Goal: Task Accomplishment & Management: Use online tool/utility

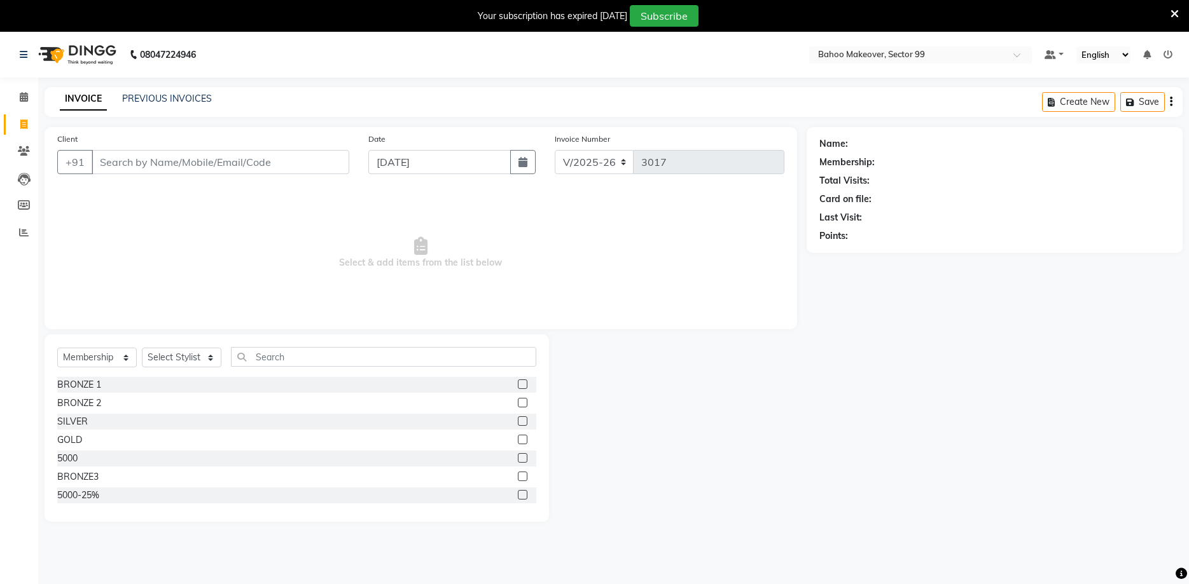
select select "6856"
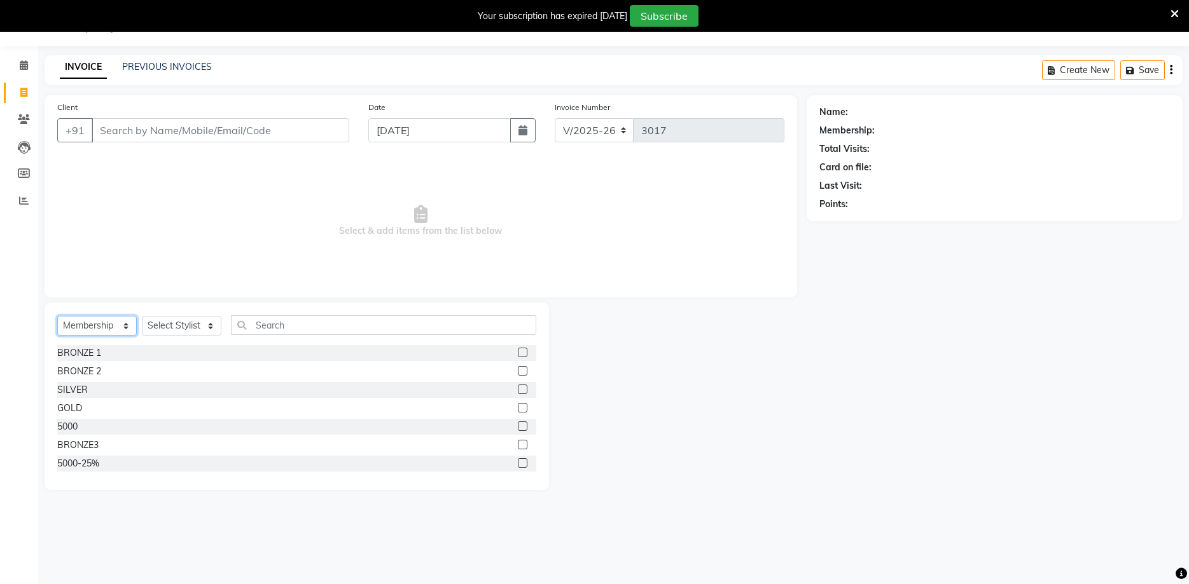
click at [57, 316] on select "Select Service Product Membership Package Voucher Prepaid Gift Card" at bounding box center [96, 326] width 79 height 20
select select "product"
click option "Product" at bounding box center [0, 0] width 0 height 0
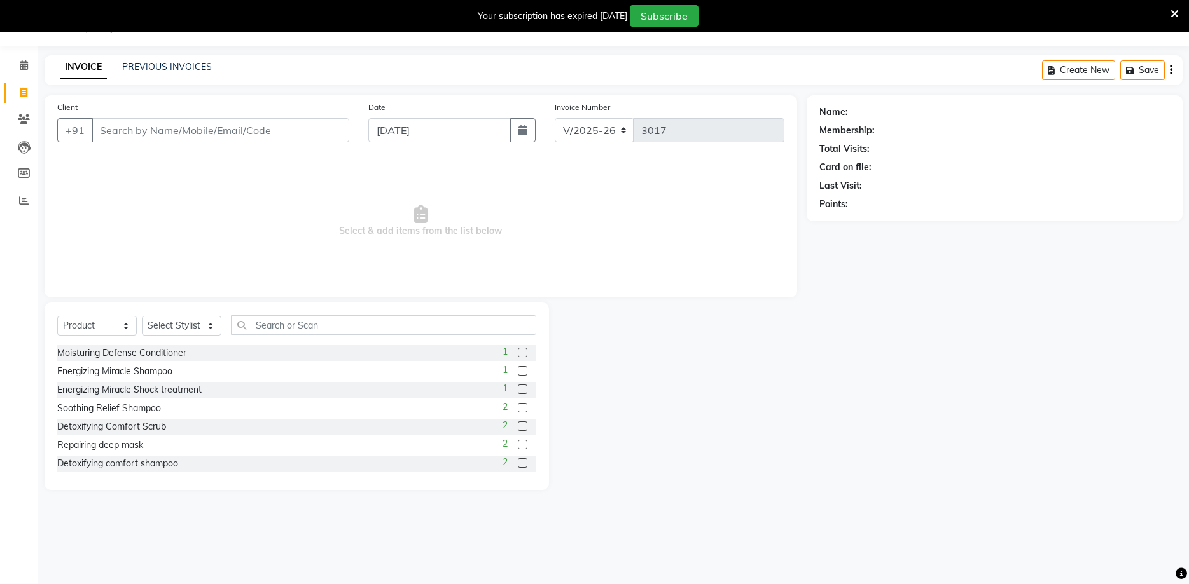
click at [266, 337] on div "Select Service Product Membership Package Voucher Prepaid Gift Card Select Styl…" at bounding box center [296, 330] width 479 height 30
click at [271, 334] on input "text" at bounding box center [383, 325] width 305 height 20
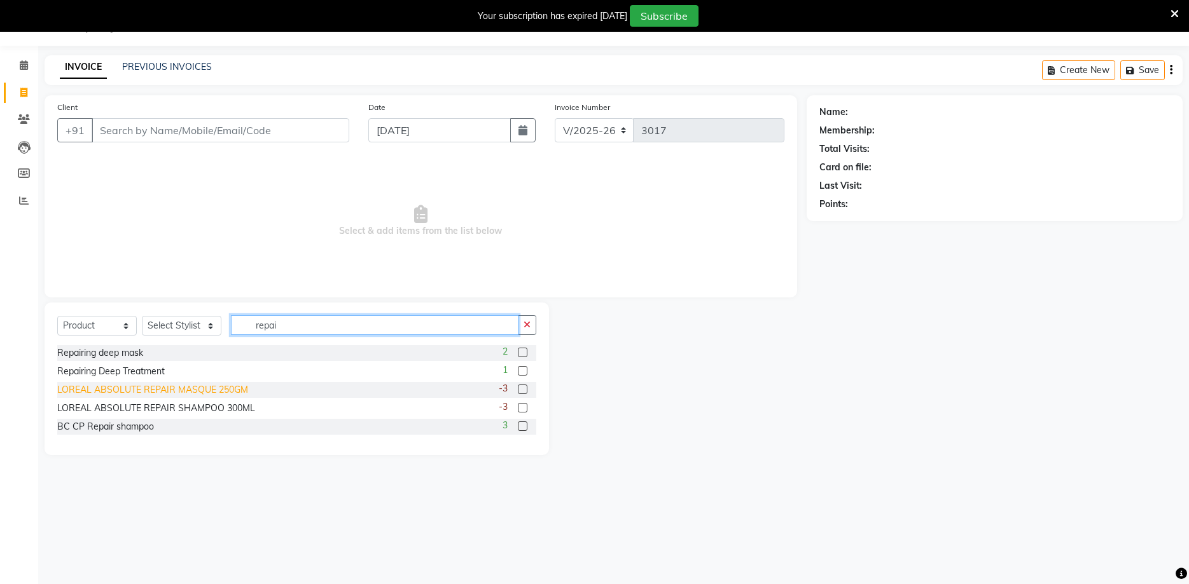
type input "repai"
click at [142, 390] on div "LOREAL ABSOLUTE REPAIR MASQUE 250GM" at bounding box center [152, 389] width 191 height 13
checkbox input "false"
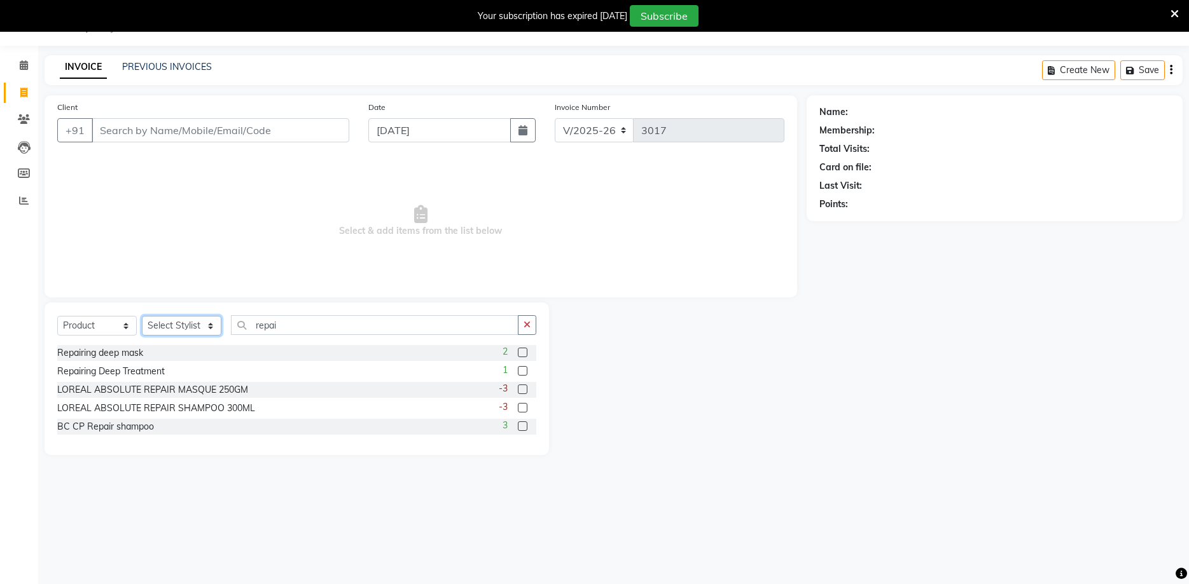
click at [142, 316] on select "Select Stylist Arjun Azad Babita Bahoo Makeover Bahoo Makeover Salon Komal Madh…" at bounding box center [181, 326] width 79 height 20
select select "54236"
click option "Azad" at bounding box center [0, 0] width 0 height 0
click at [170, 392] on div "LOREAL ABSOLUTE REPAIR MASQUE 250GM" at bounding box center [152, 389] width 191 height 13
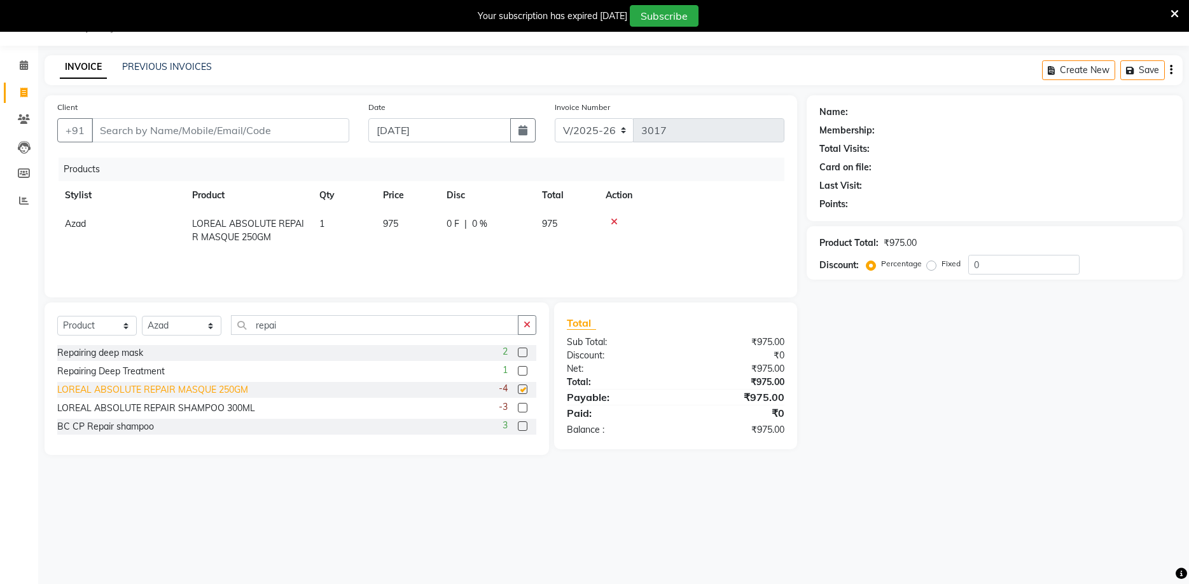
checkbox input "false"
click at [615, 225] on icon at bounding box center [613, 221] width 7 height 9
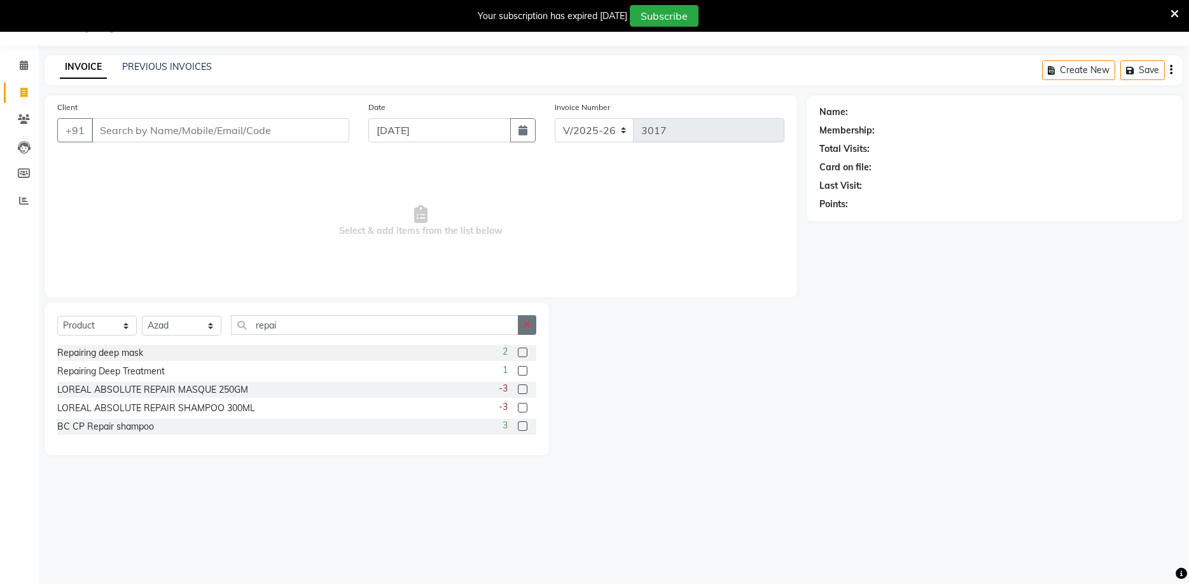
click at [526, 325] on icon "button" at bounding box center [526, 325] width 7 height 9
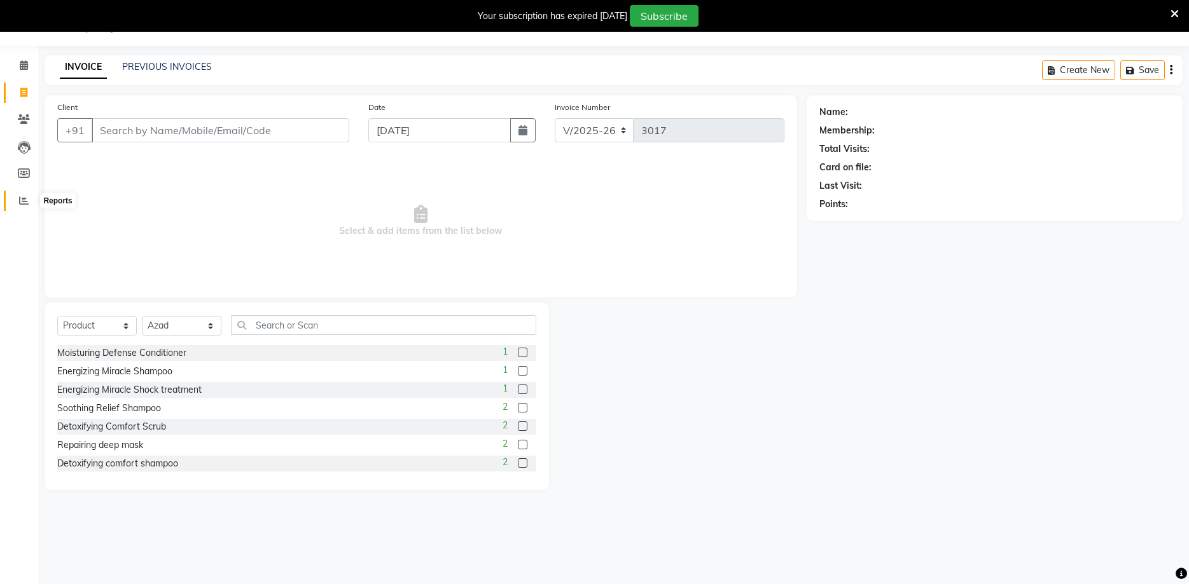
click at [22, 202] on icon at bounding box center [24, 201] width 10 height 10
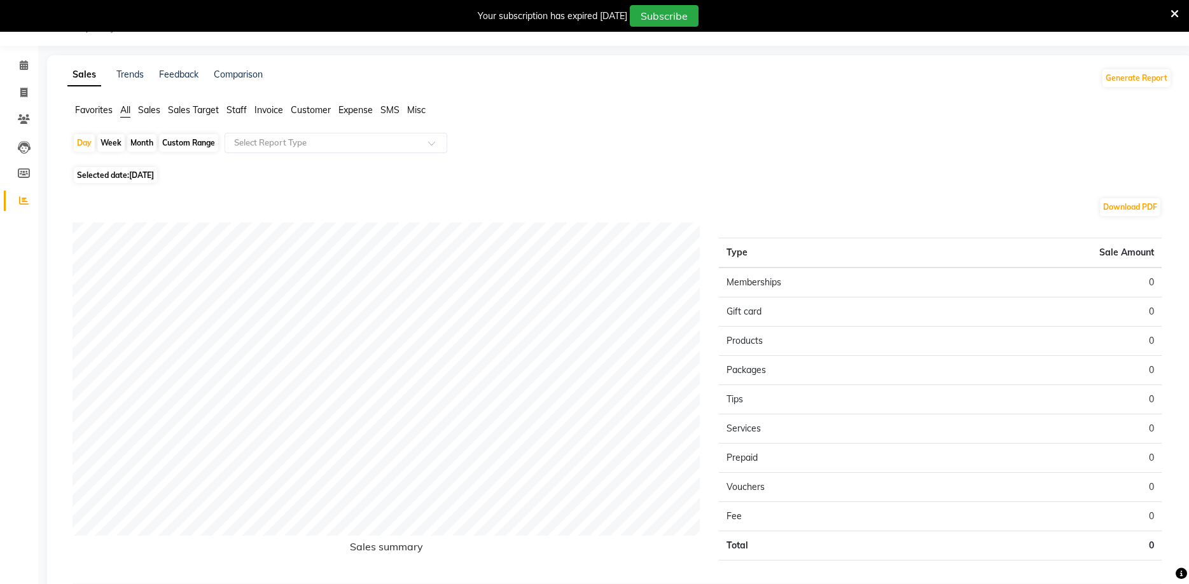
click at [151, 142] on div "Month" at bounding box center [141, 143] width 29 height 18
select select "9"
select select "2025"
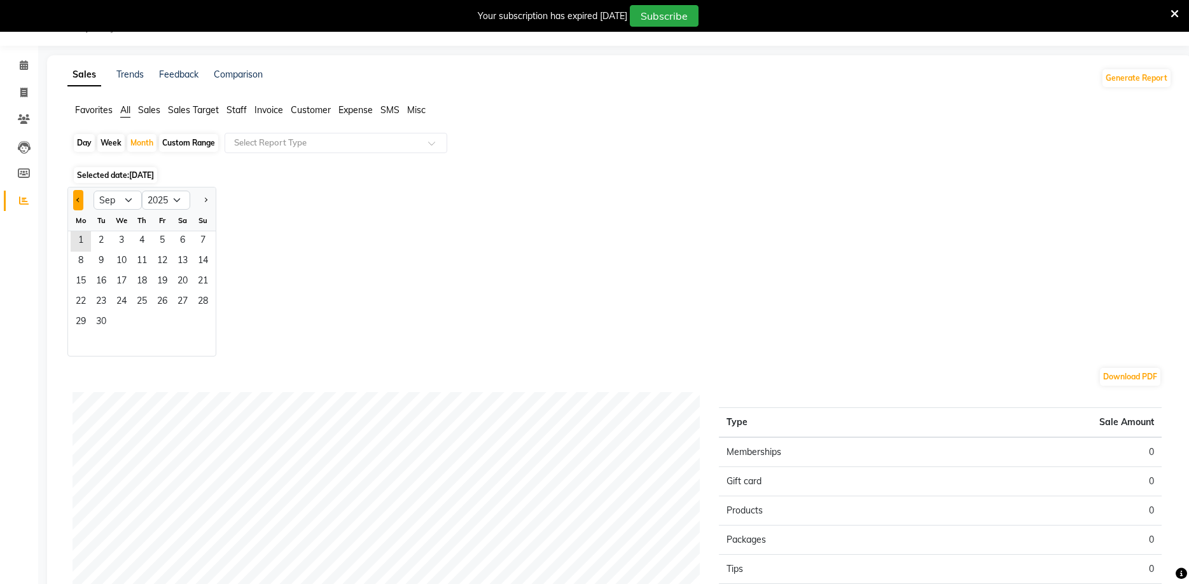
click at [76, 200] on button "Previous month" at bounding box center [78, 200] width 10 height 20
select select "7"
click at [244, 254] on div "Jan Feb Mar Apr May Jun Jul Aug Sep Oct Nov Dec 2015 2016 2017 2018 2019 2020 2…" at bounding box center [619, 272] width 1104 height 170
click at [238, 109] on span "Staff" at bounding box center [236, 109] width 20 height 11
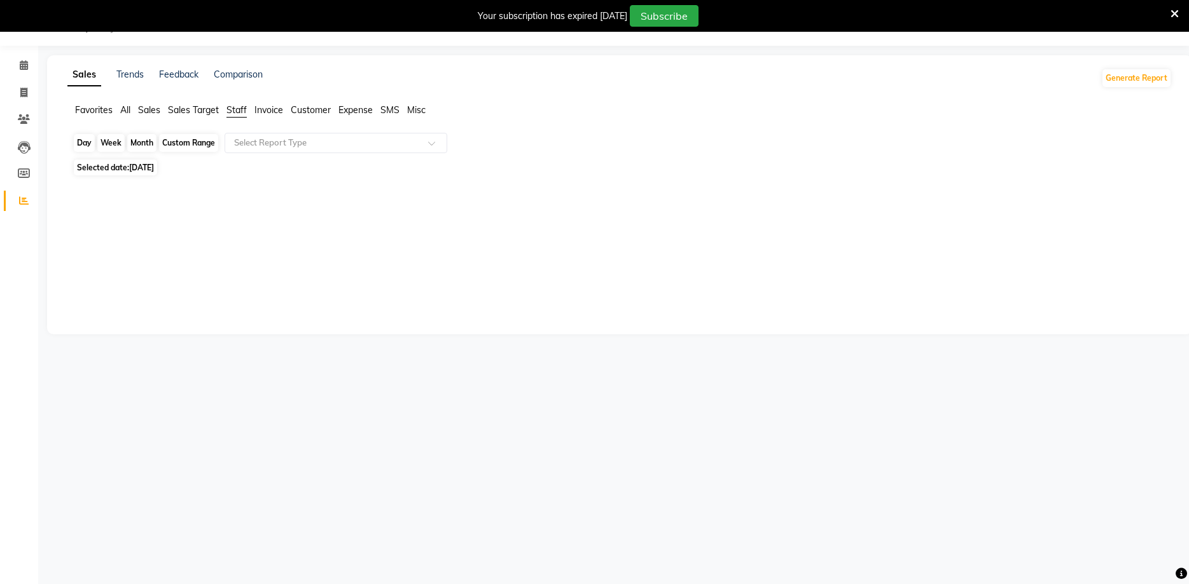
click at [144, 140] on div "Month" at bounding box center [141, 143] width 29 height 18
select select "9"
select select "2025"
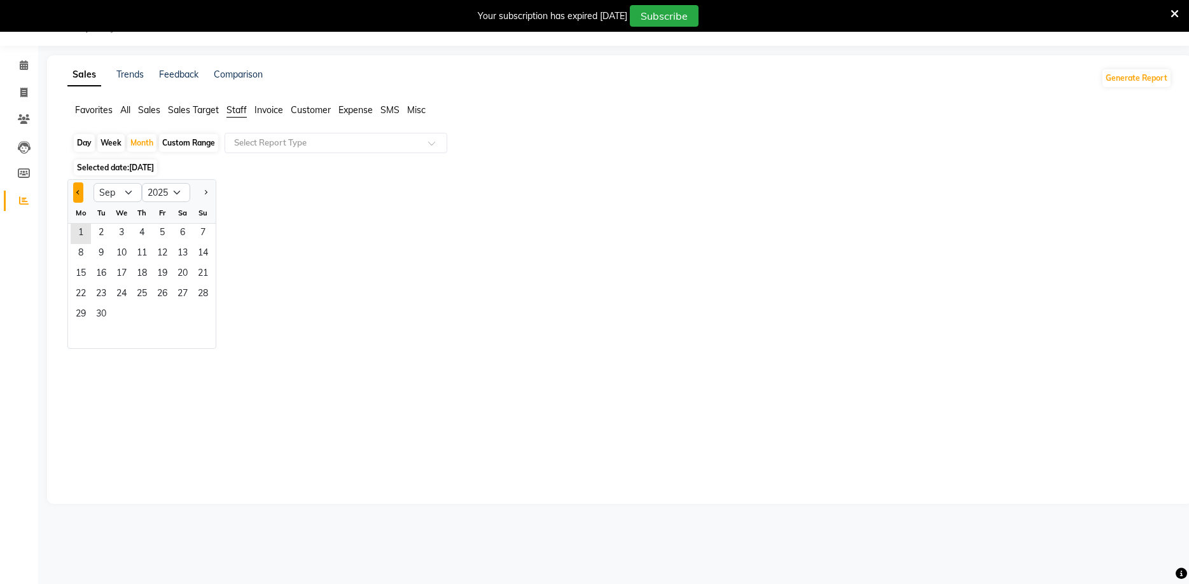
click at [76, 195] on button "Previous month" at bounding box center [78, 193] width 10 height 20
select select "7"
click at [97, 232] on span "1" at bounding box center [101, 234] width 20 height 20
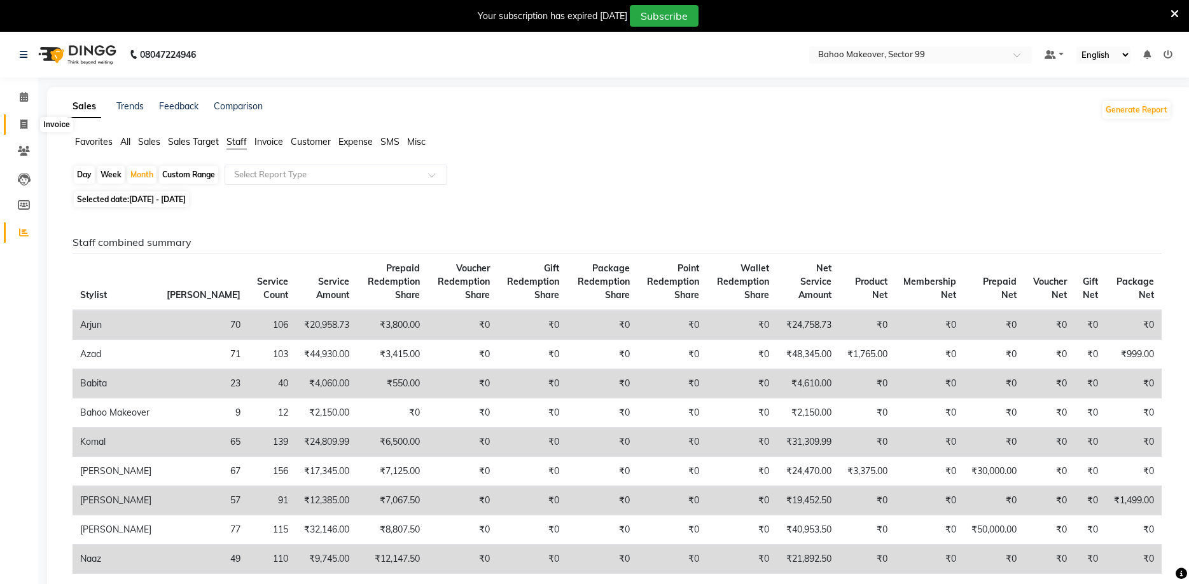
click at [20, 123] on span at bounding box center [24, 125] width 22 height 15
select select "6856"
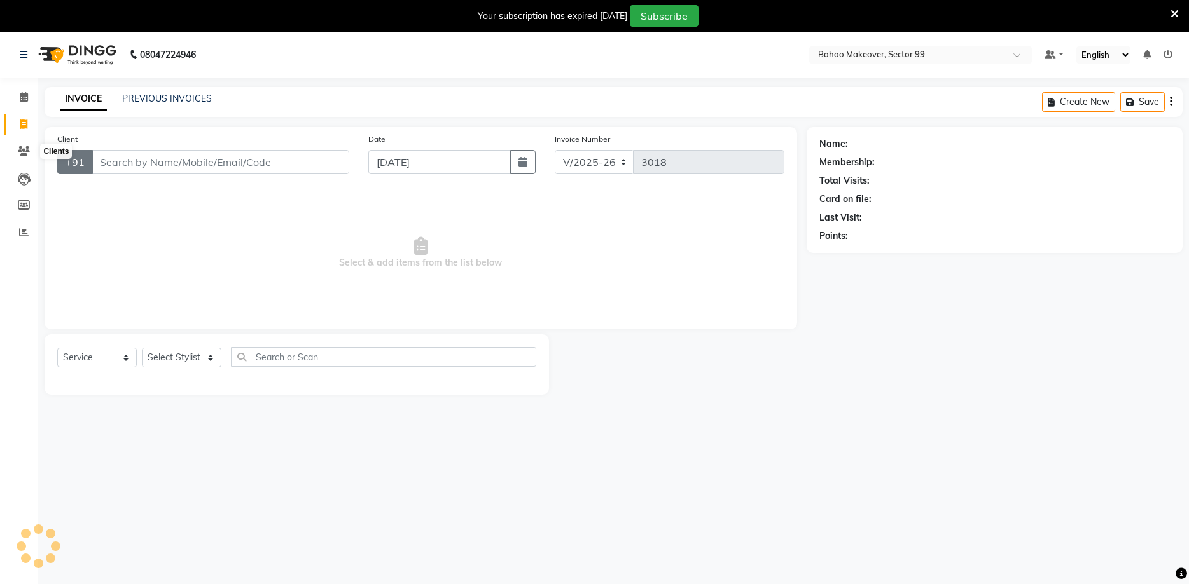
scroll to position [32, 0]
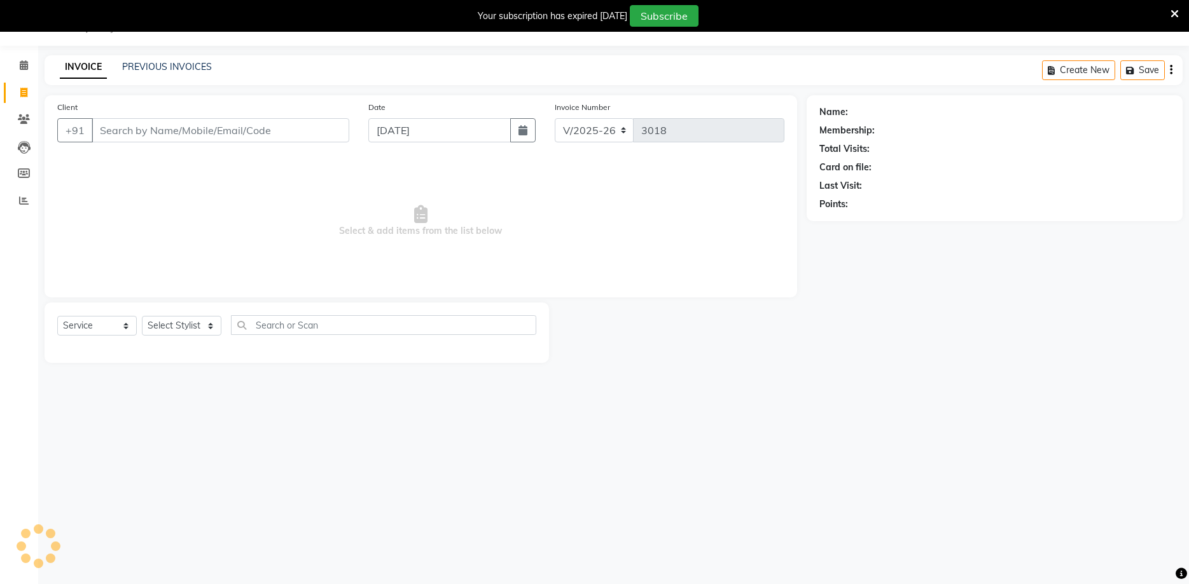
select select "membership"
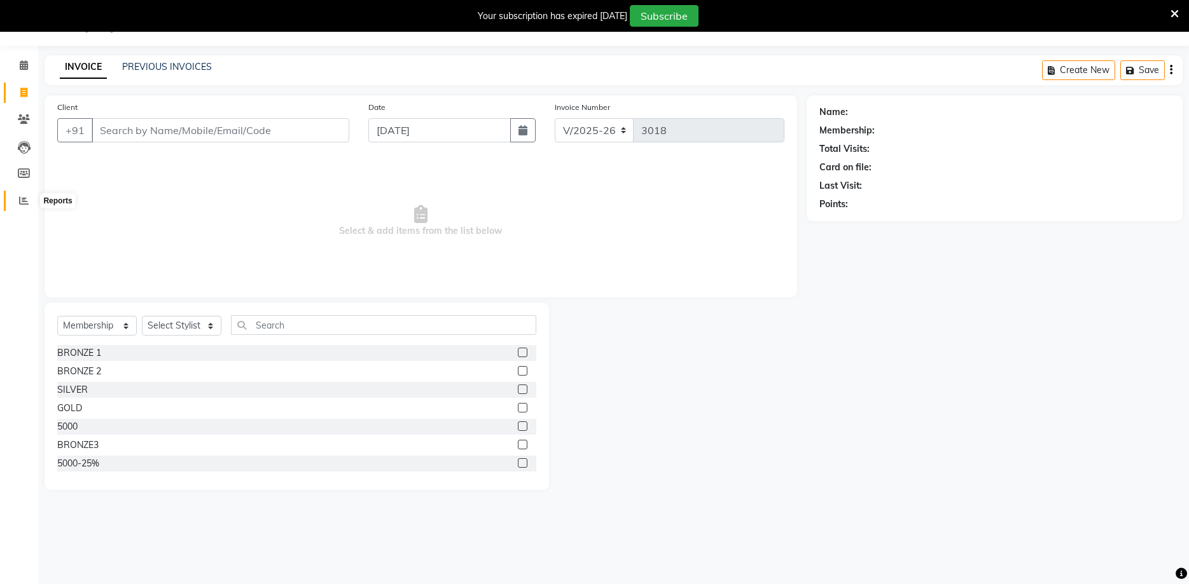
click at [23, 199] on icon at bounding box center [24, 201] width 10 height 10
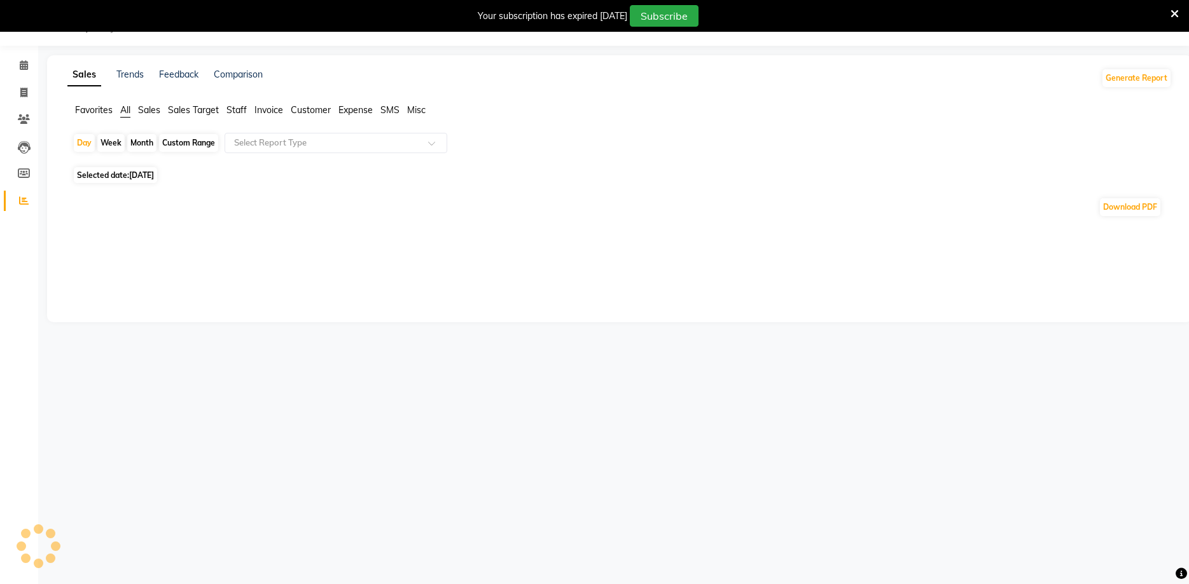
click at [237, 114] on span "Staff" at bounding box center [236, 109] width 20 height 11
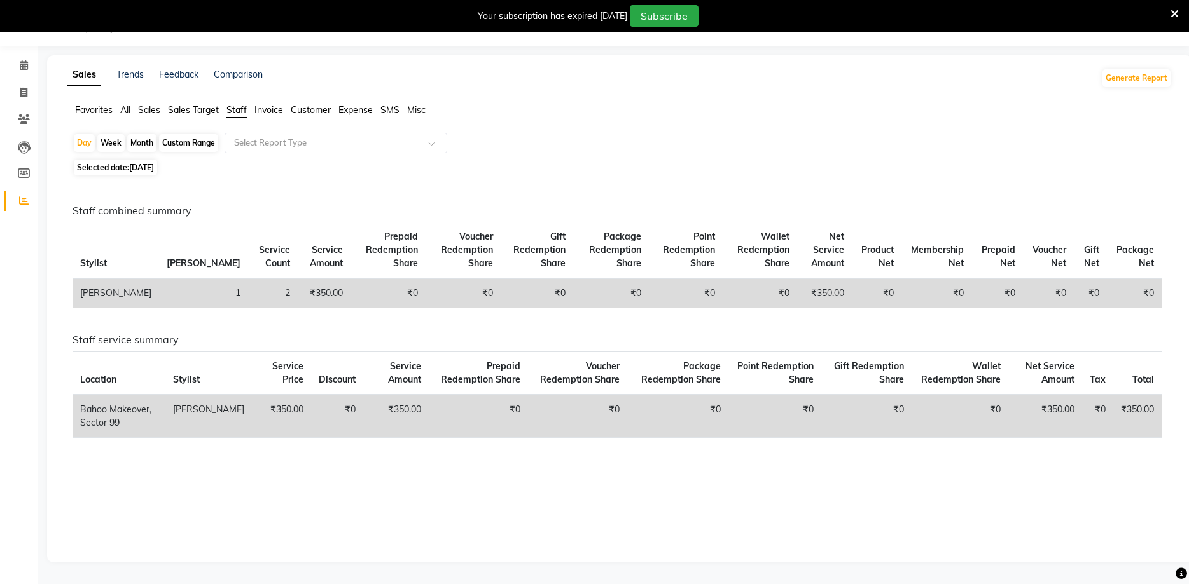
click at [151, 146] on div "Month" at bounding box center [141, 143] width 29 height 18
select select "9"
select select "2025"
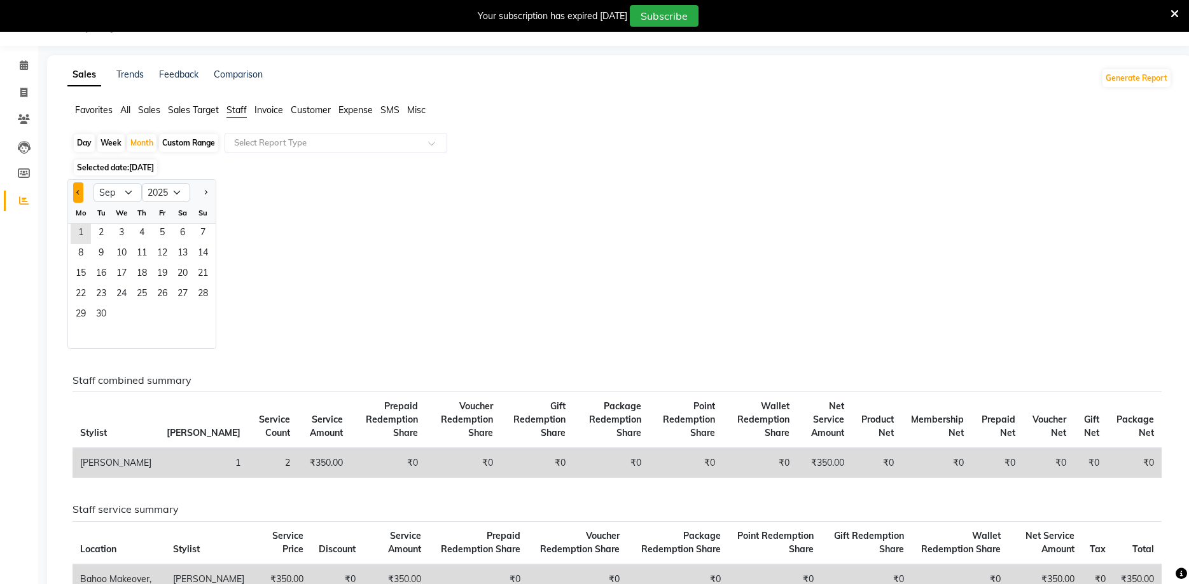
click at [80, 195] on button "Previous month" at bounding box center [78, 193] width 10 height 20
select select "8"
click at [207, 251] on span "10" at bounding box center [203, 254] width 20 height 20
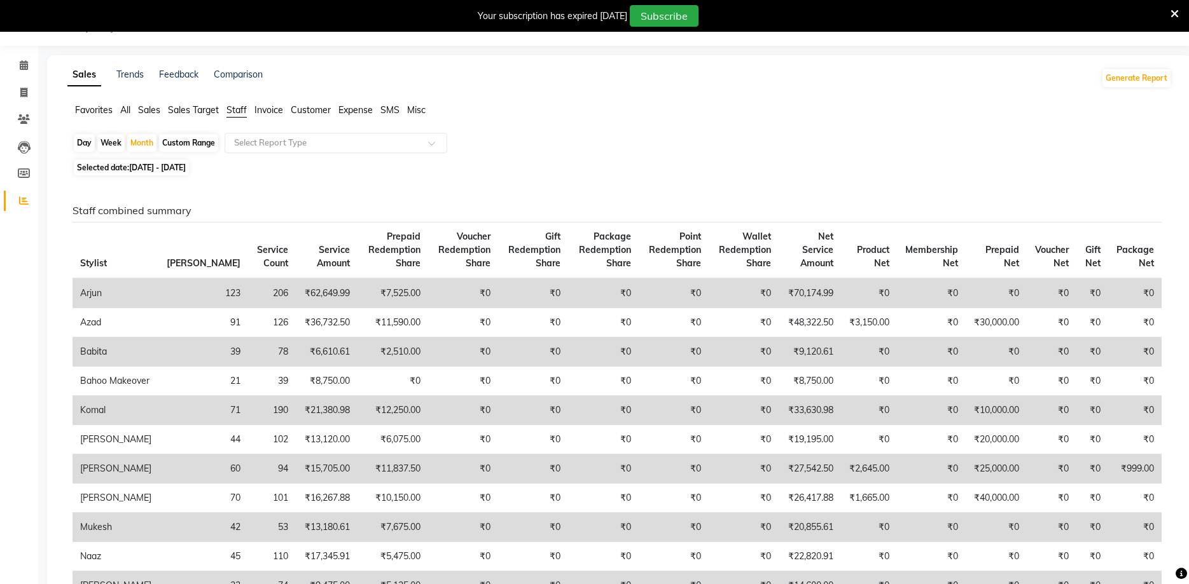
click at [90, 144] on div "Day" at bounding box center [84, 143] width 21 height 18
select select "8"
select select "2025"
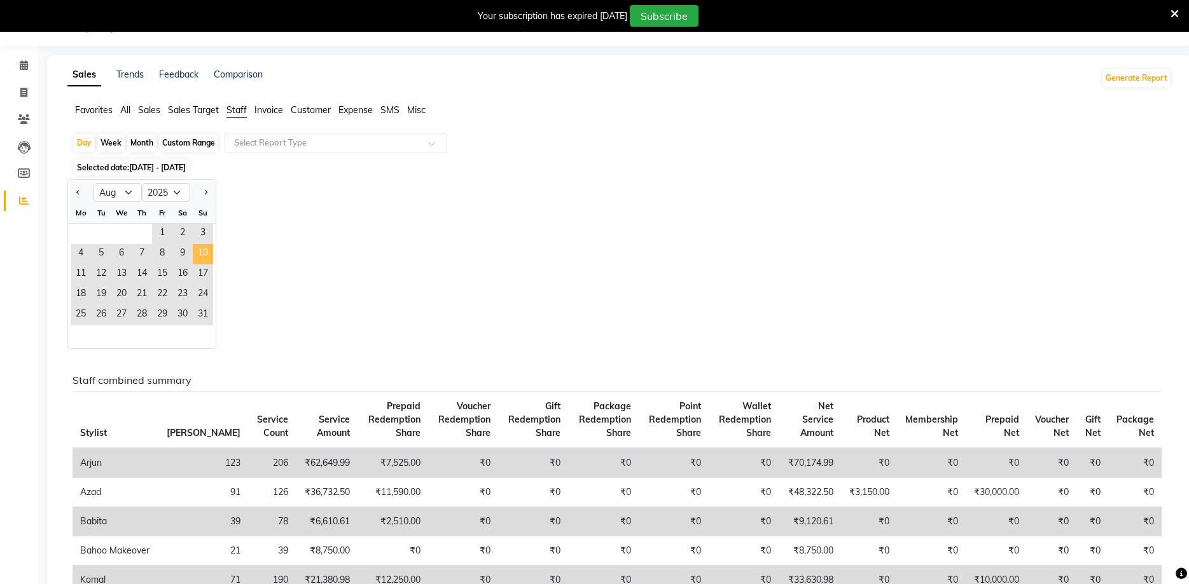
click at [197, 251] on span "10" at bounding box center [203, 254] width 20 height 20
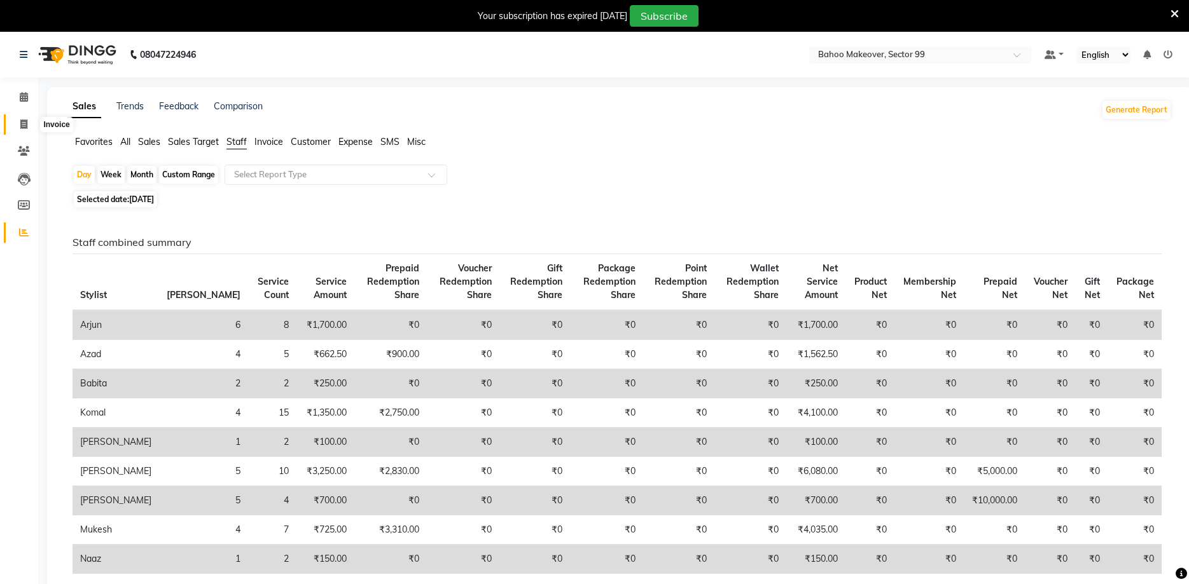
click at [20, 121] on icon at bounding box center [23, 125] width 7 height 10
select select "service"
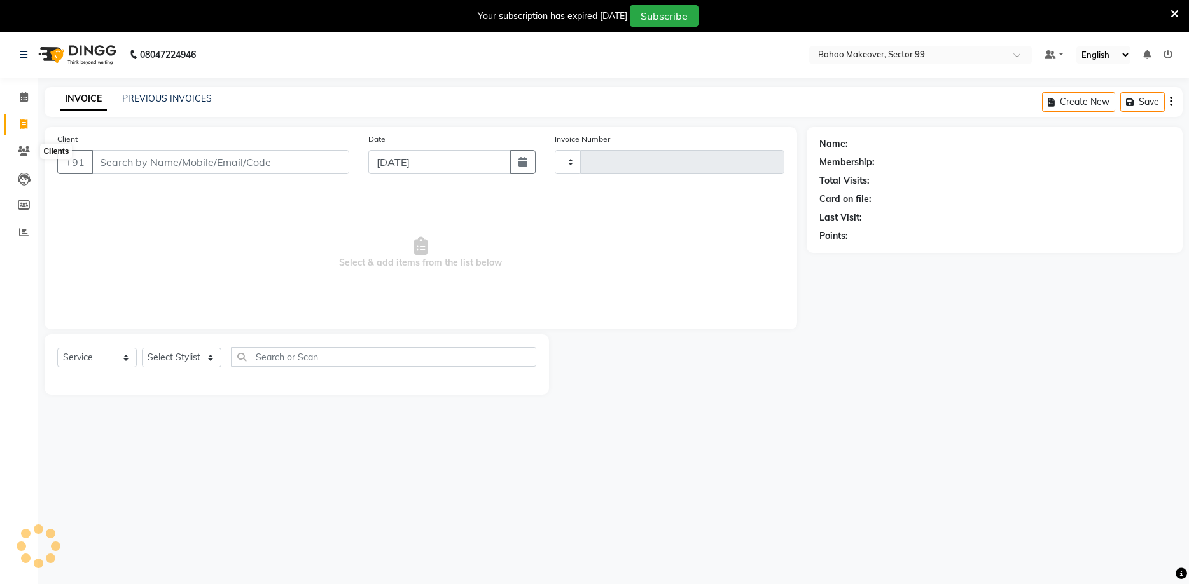
scroll to position [32, 0]
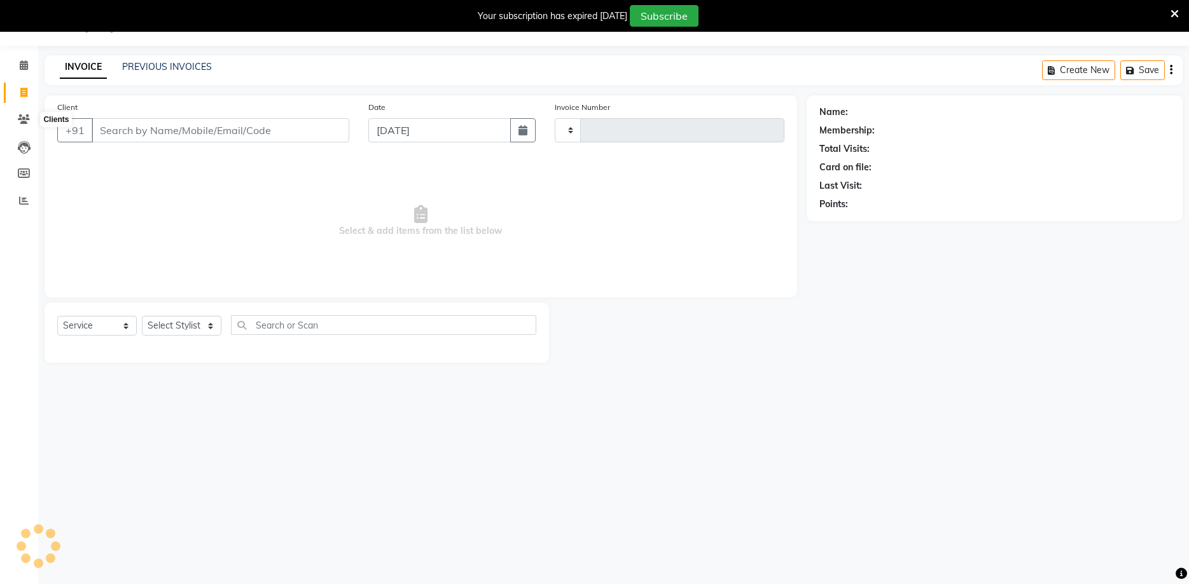
type input "3018"
select select "6856"
select select "membership"
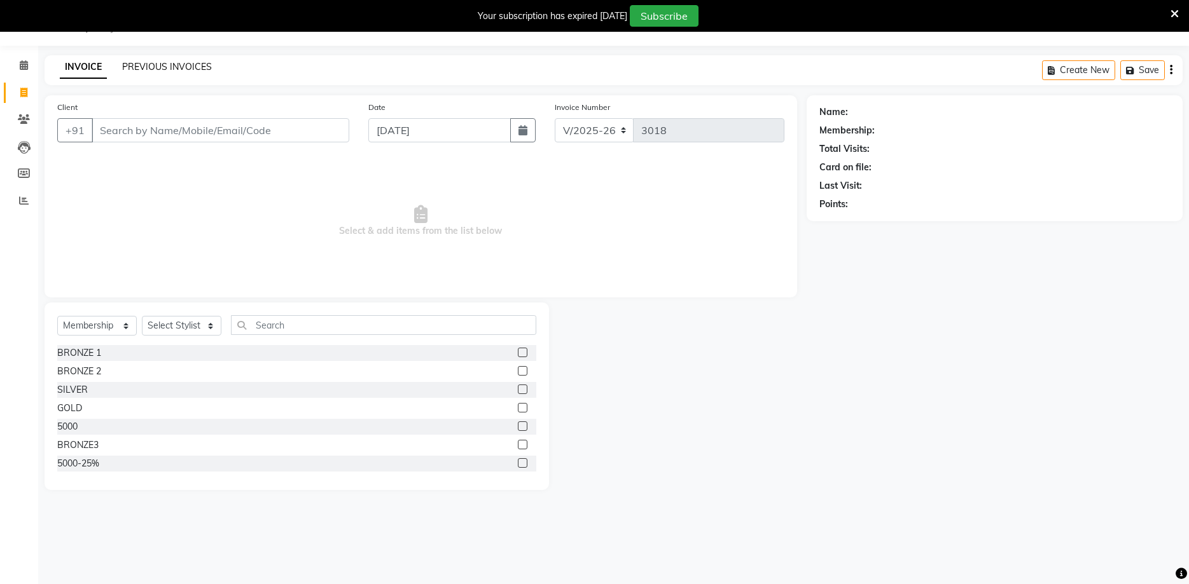
click at [159, 67] on link "PREVIOUS INVOICES" at bounding box center [167, 66] width 90 height 11
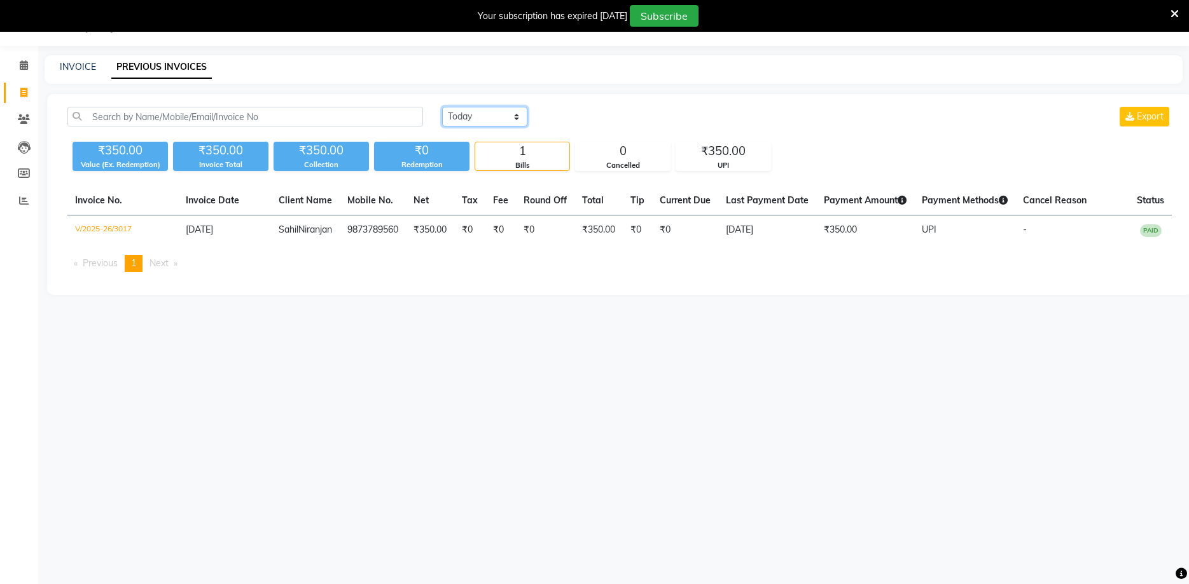
click at [442, 107] on select "Today Yesterday Custom Range" at bounding box center [484, 117] width 85 height 20
select select "range"
click option "Custom Range" at bounding box center [0, 0] width 0 height 0
click at [599, 114] on input "[DATE]" at bounding box center [588, 117] width 89 height 18
select select "9"
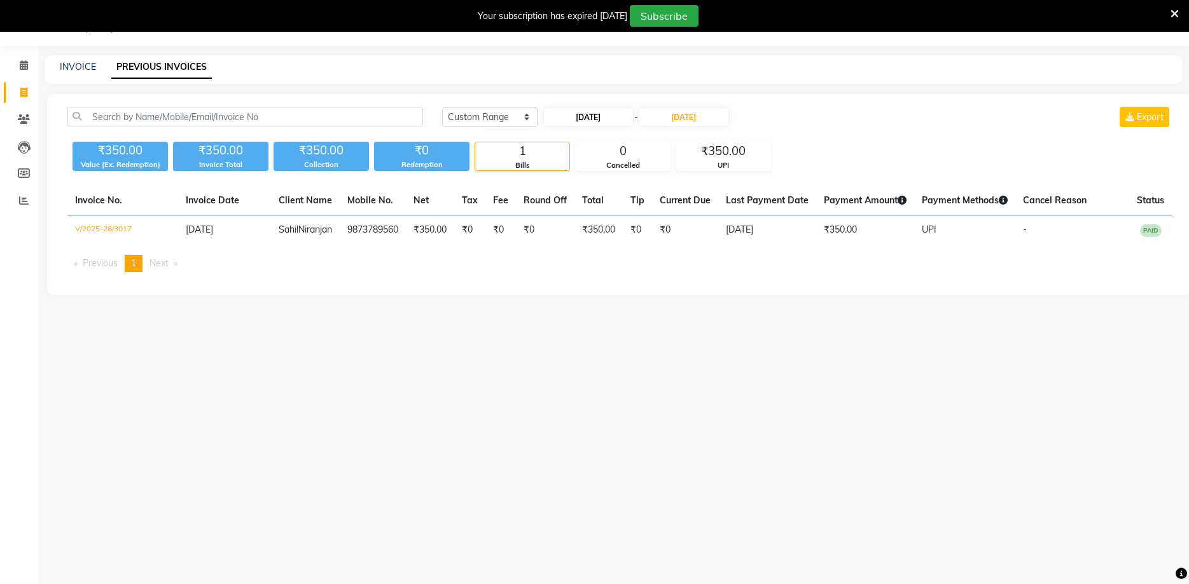
select select "2025"
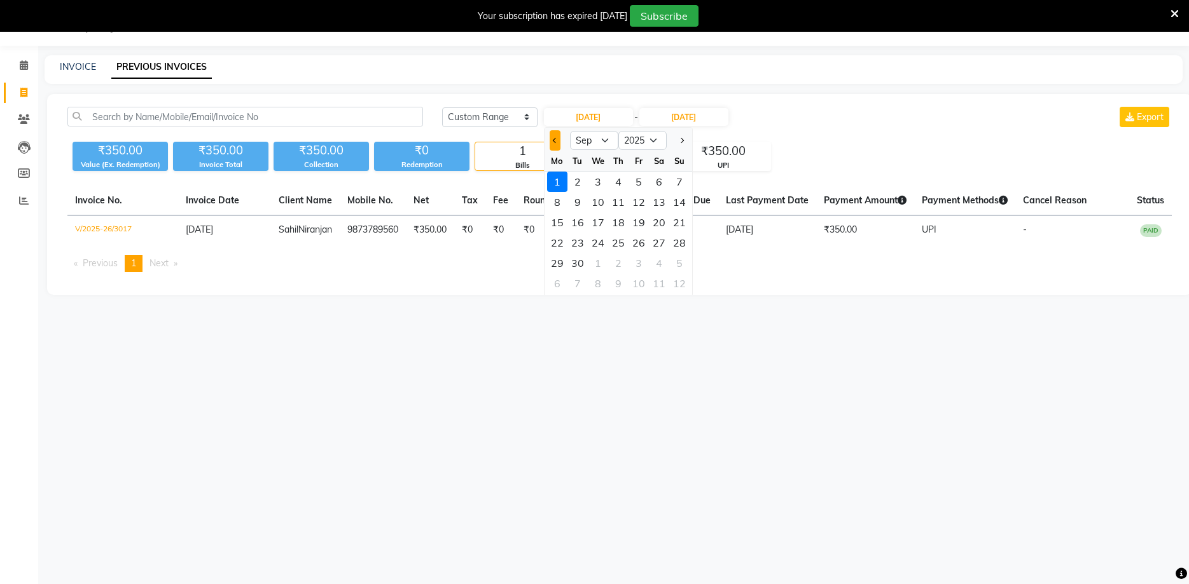
click at [552, 141] on button "Previous month" at bounding box center [554, 140] width 11 height 20
select select "8"
click at [683, 205] on div "10" at bounding box center [679, 202] width 20 height 20
type input "10-08-2025"
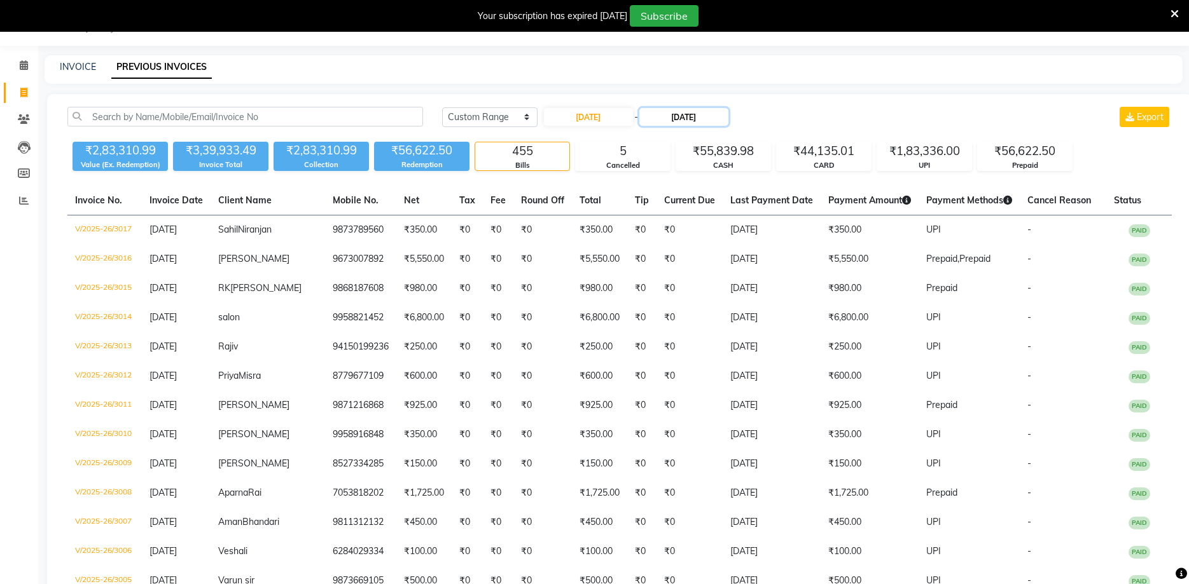
click at [686, 115] on input "[DATE]" at bounding box center [683, 117] width 89 height 18
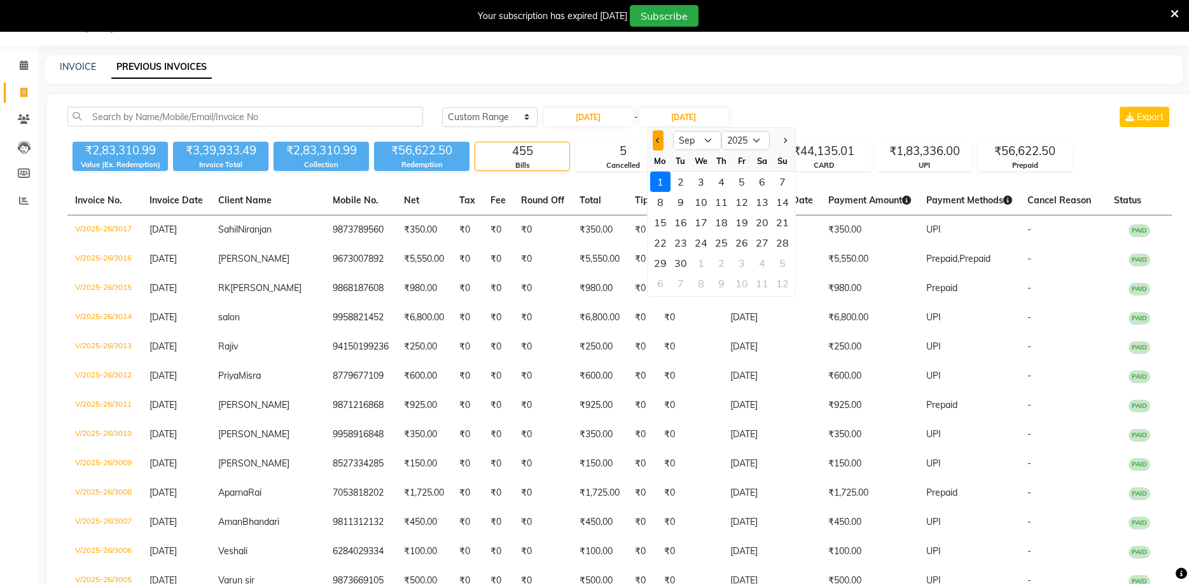
click at [656, 144] on button "Previous month" at bounding box center [657, 140] width 11 height 20
select select "8"
click at [776, 204] on div "10" at bounding box center [782, 202] width 20 height 20
type input "[DATE]"
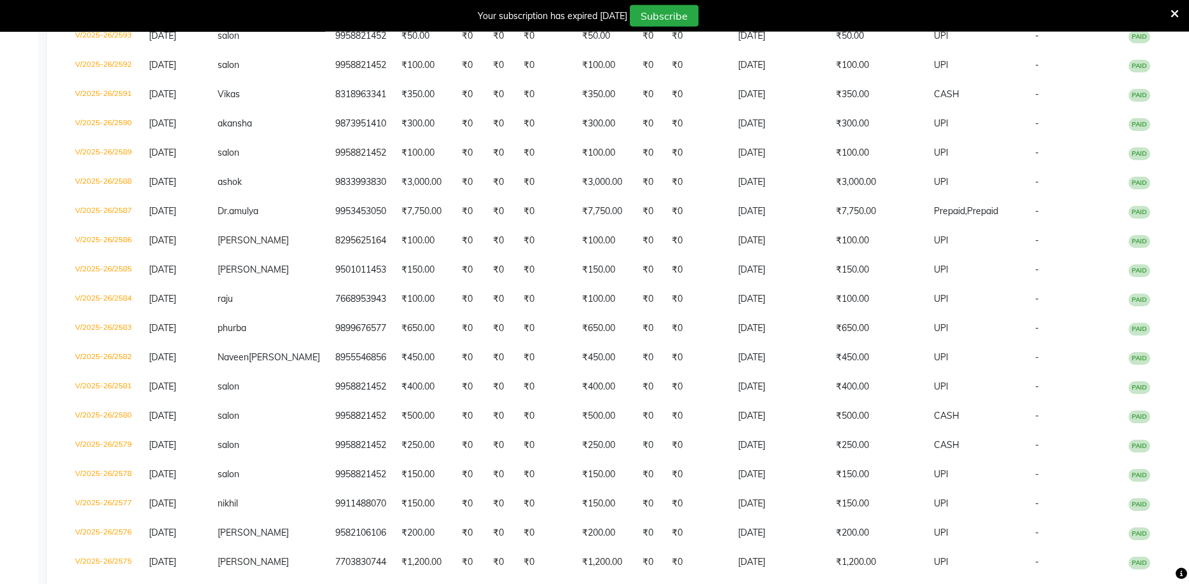
scroll to position [348, 0]
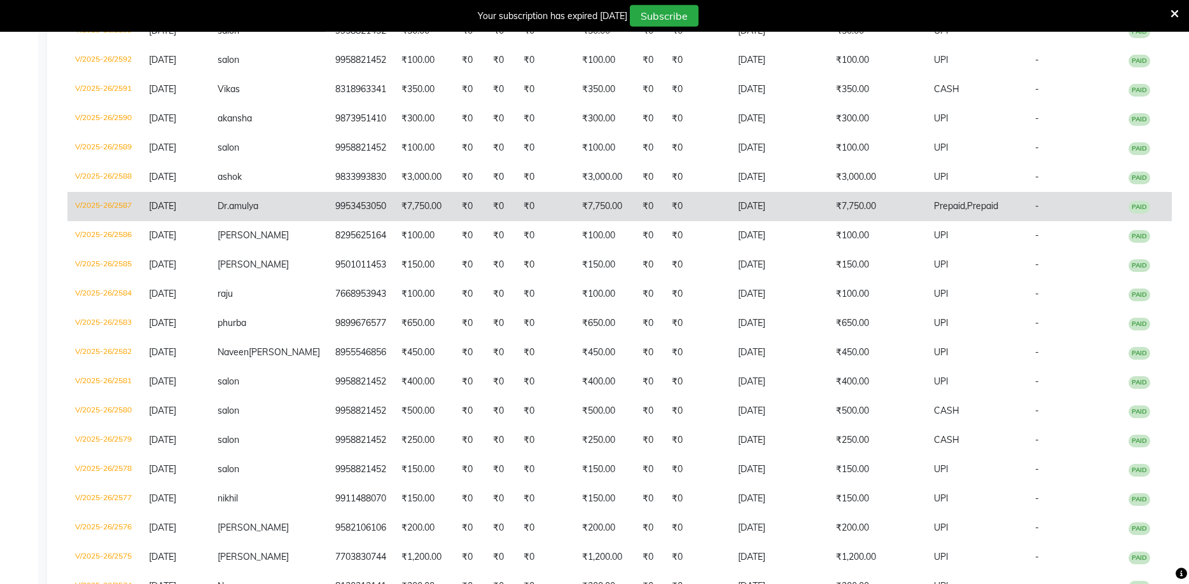
click at [506, 221] on td "₹0" at bounding box center [500, 206] width 31 height 29
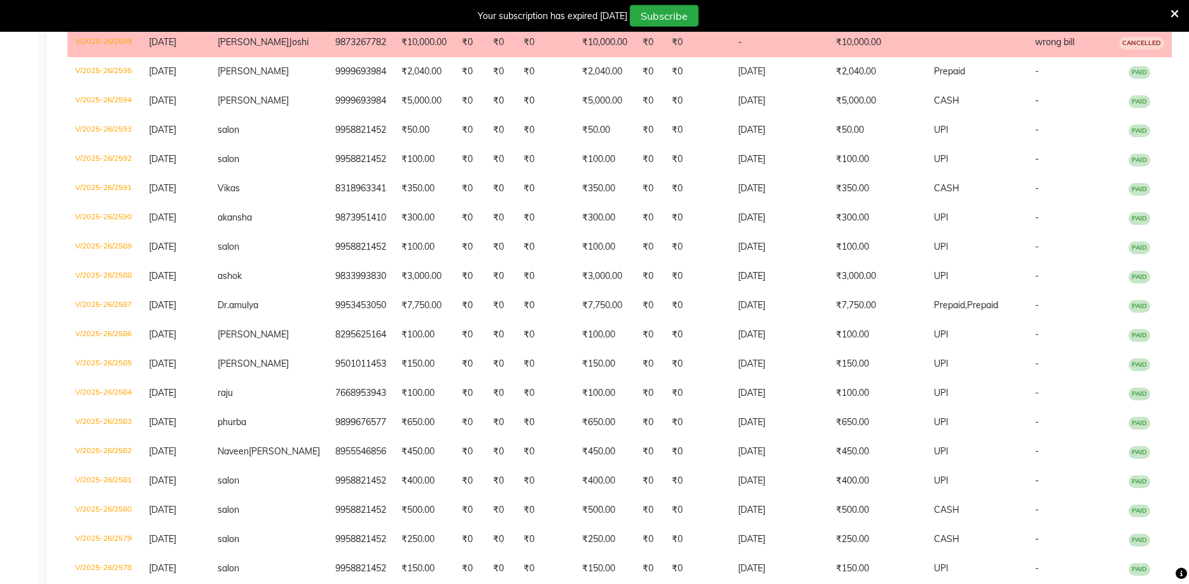
scroll to position [242, 0]
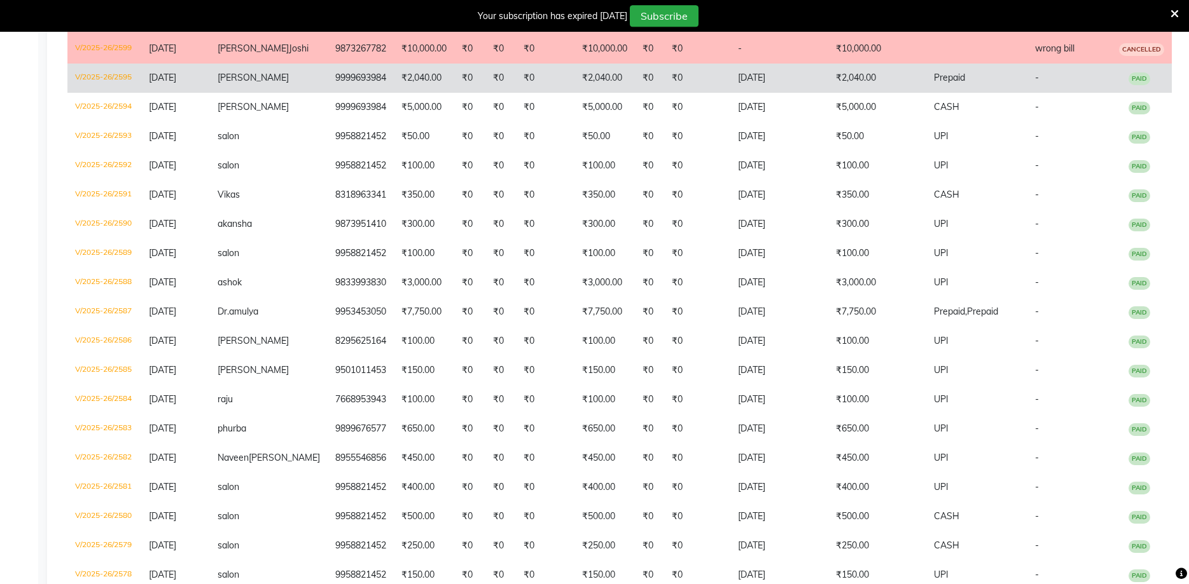
click at [307, 93] on td "[PERSON_NAME]" at bounding box center [269, 78] width 118 height 29
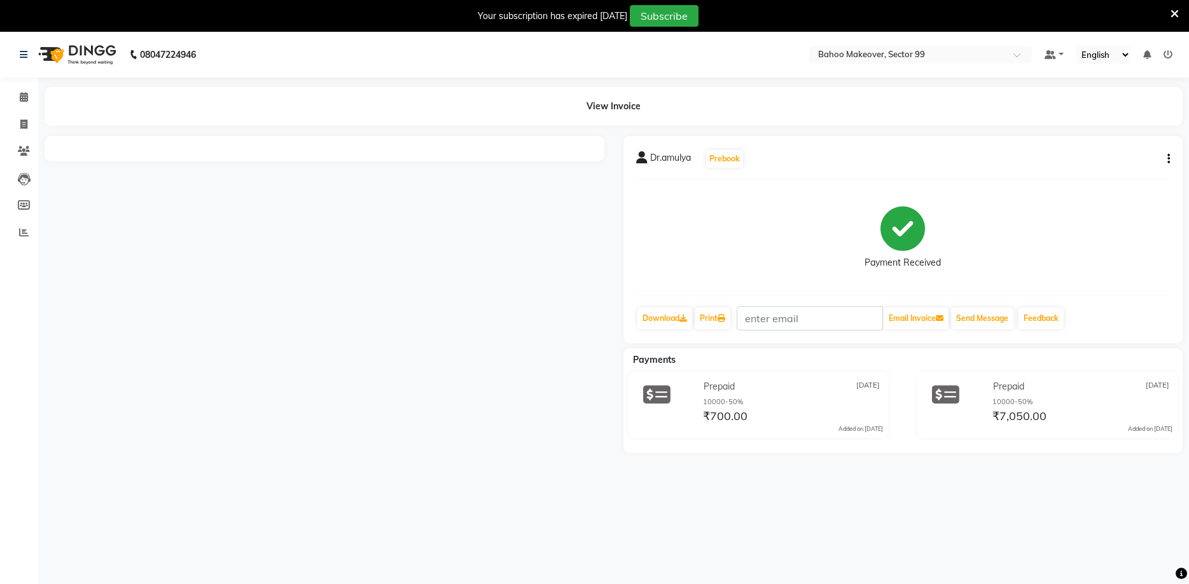
scroll to position [32, 0]
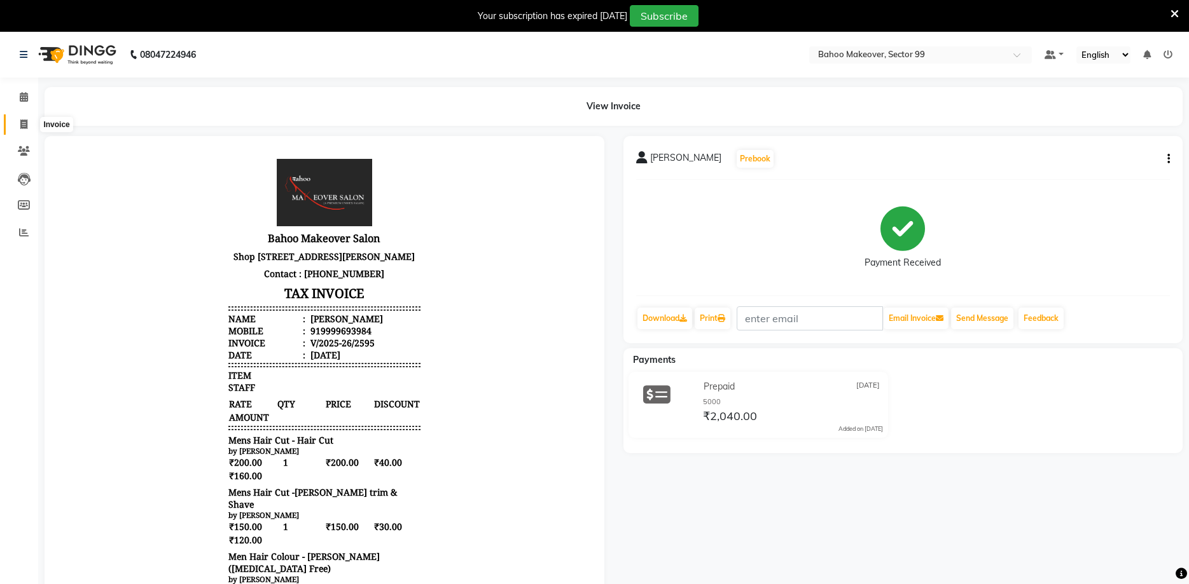
click at [23, 125] on icon at bounding box center [23, 125] width 7 height 10
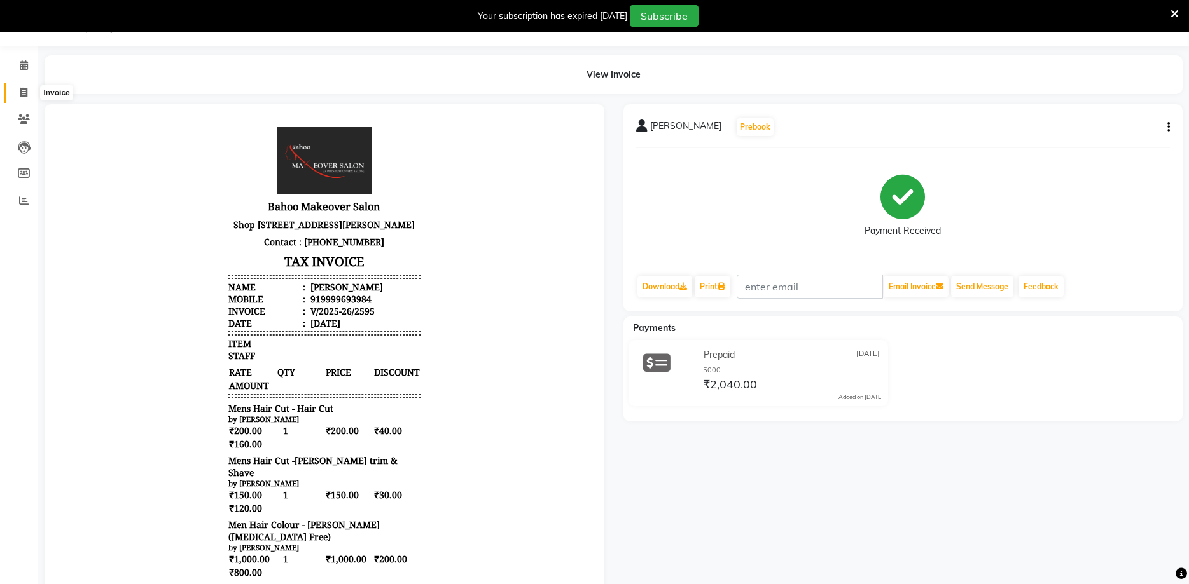
select select "6856"
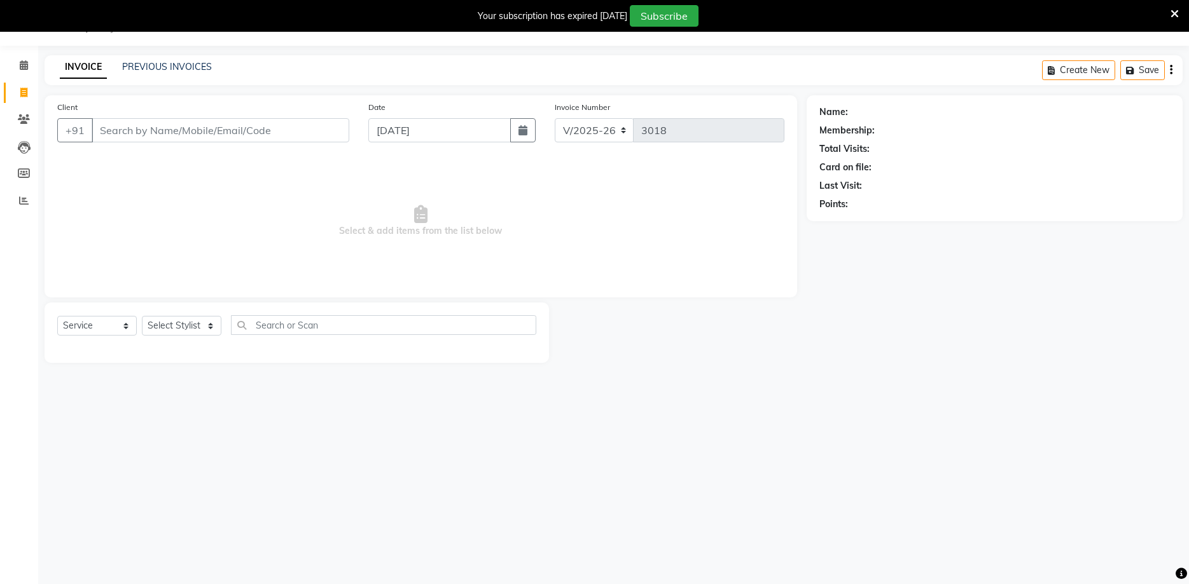
select select "membership"
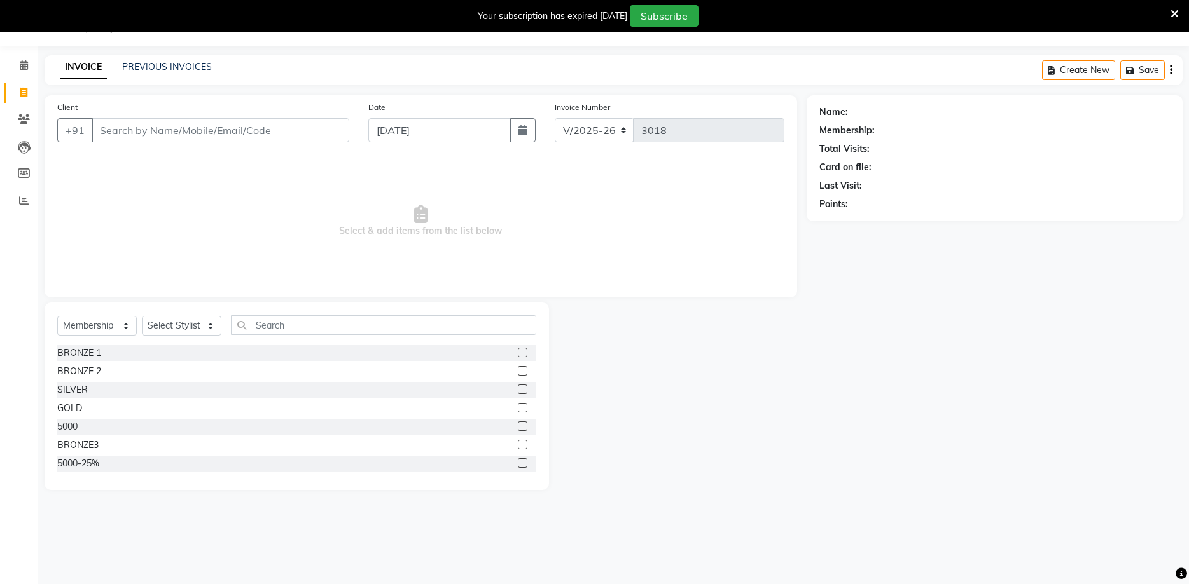
type input "+"
type input "="
type input "/"
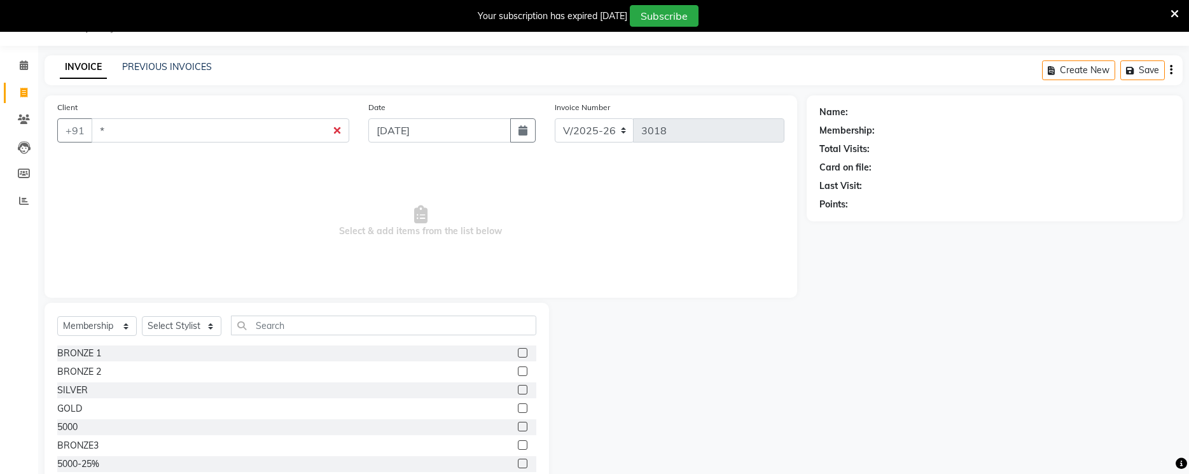
type input "*"
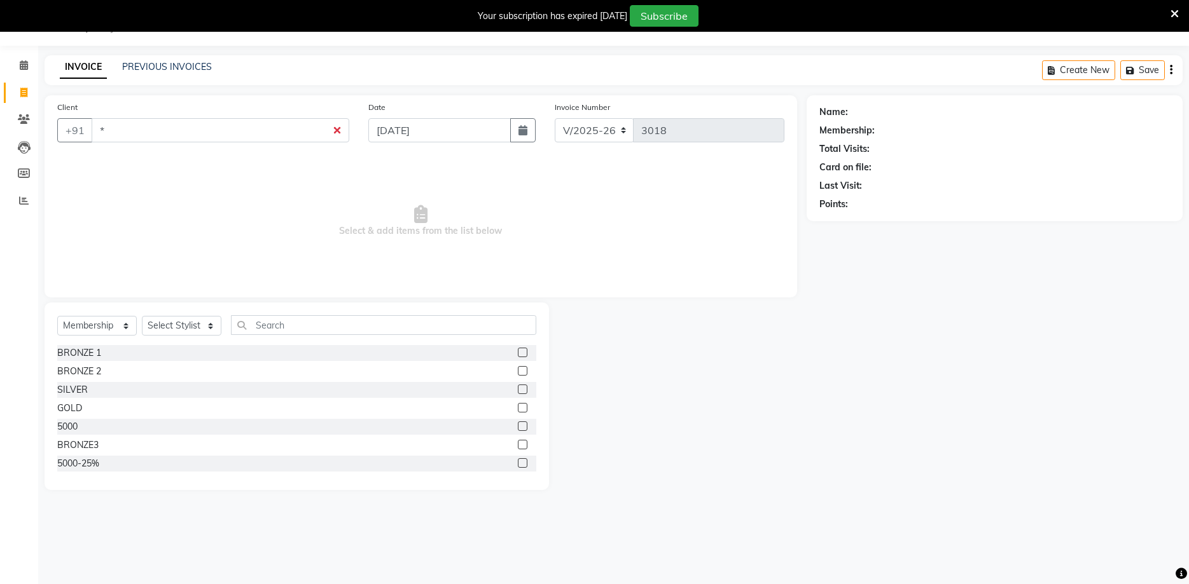
click at [57, 118] on button "+91" at bounding box center [75, 130] width 36 height 24
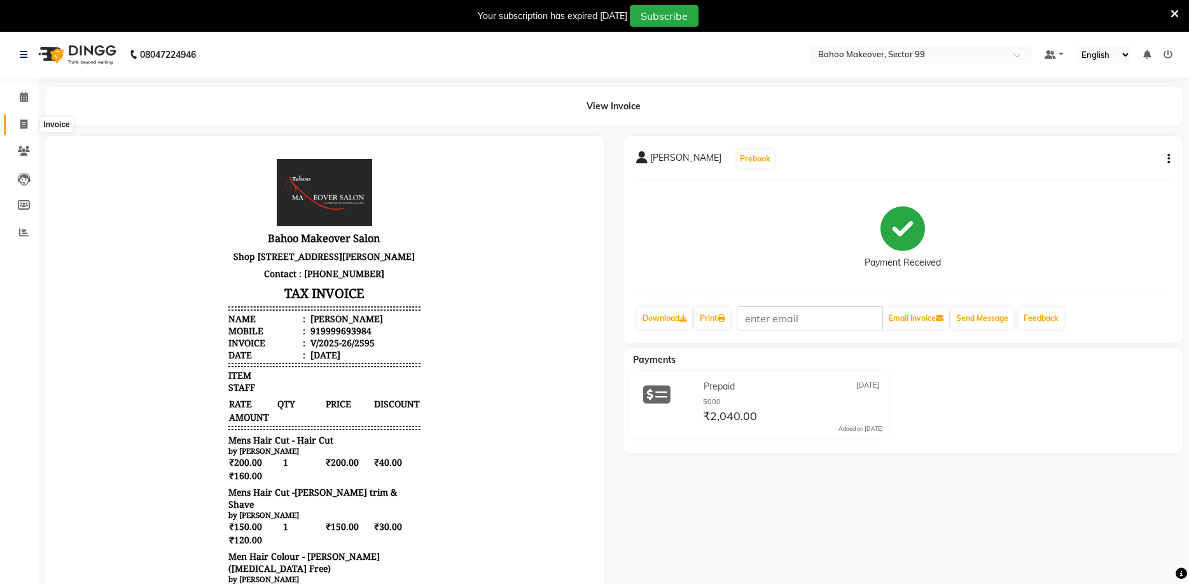
click at [23, 122] on icon at bounding box center [23, 125] width 7 height 10
select select "6856"
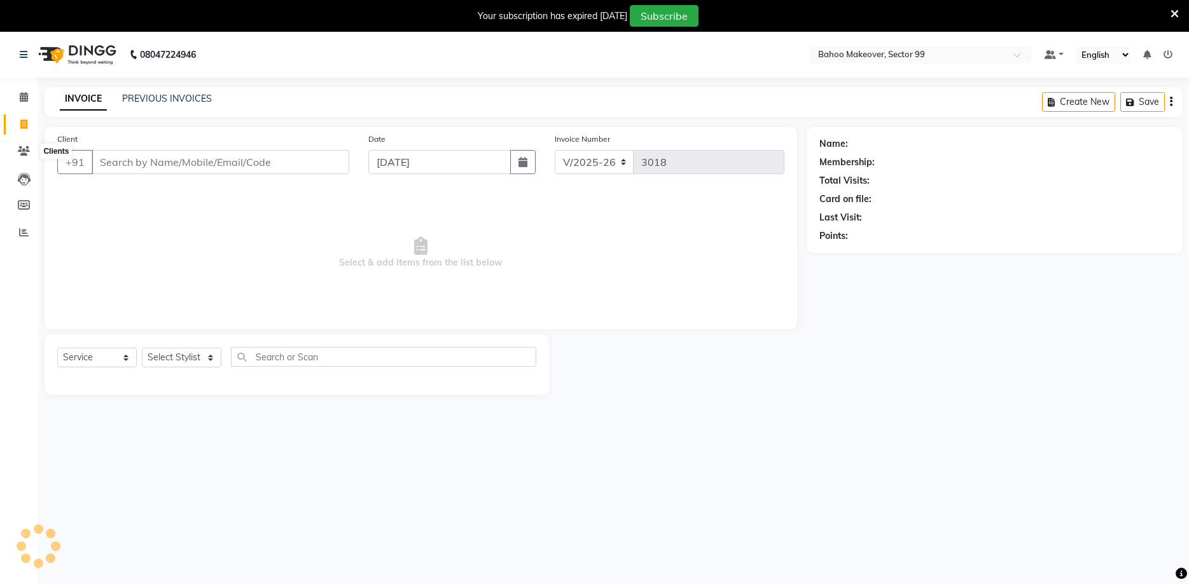
scroll to position [32, 0]
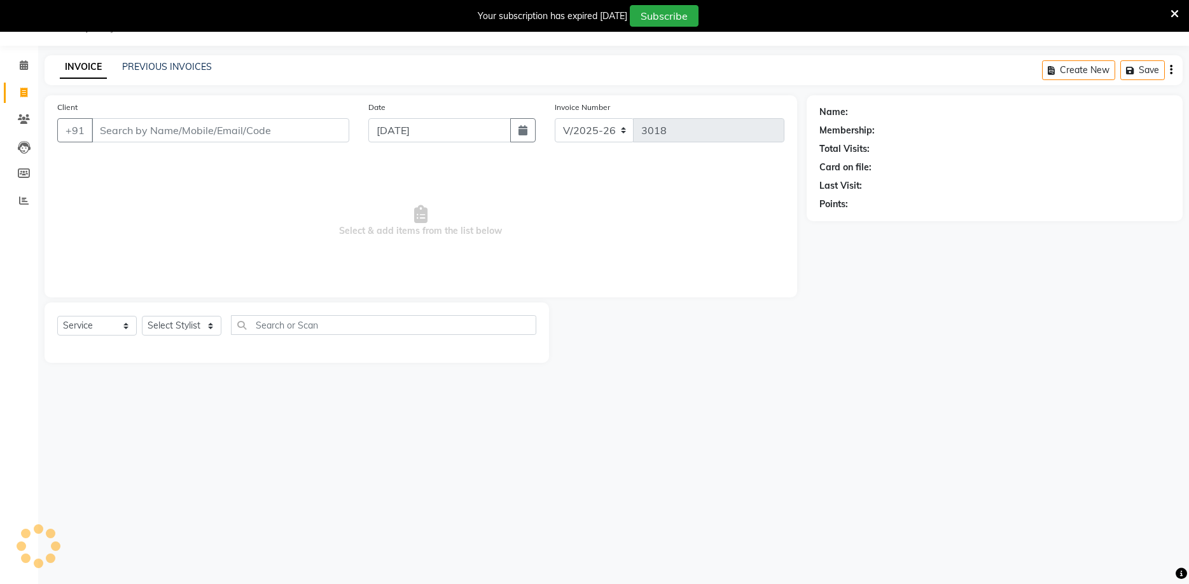
select select "membership"
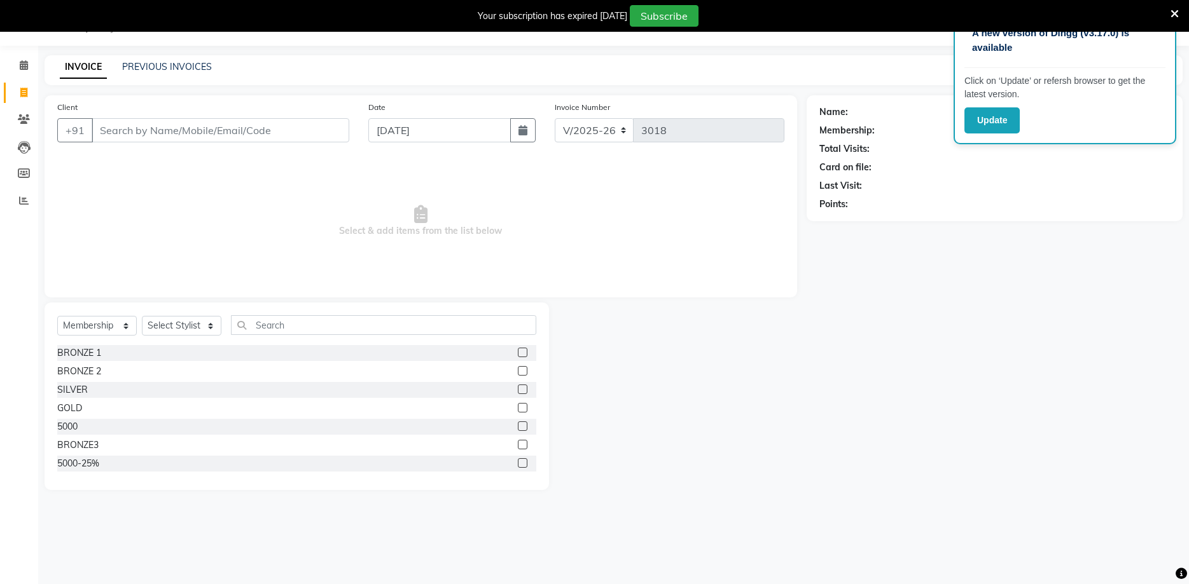
click at [1171, 19] on icon at bounding box center [1174, 13] width 8 height 11
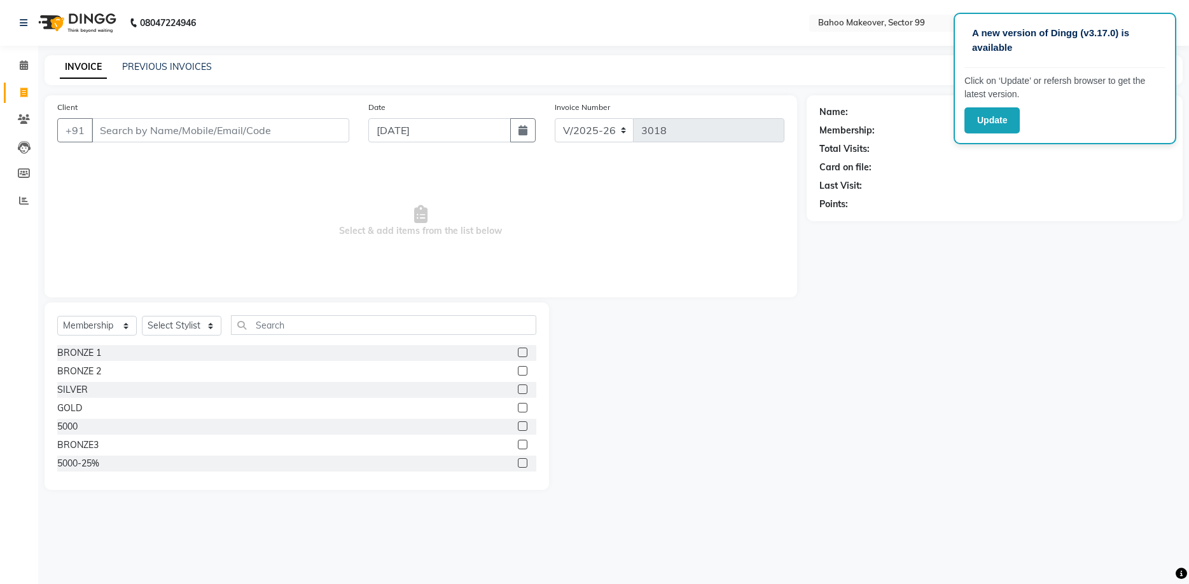
click at [1017, 243] on div "Name: Membership: Total Visits: Card on file: Last Visit: Points:" at bounding box center [998, 292] width 385 height 395
click at [991, 122] on button "Update" at bounding box center [991, 120] width 55 height 26
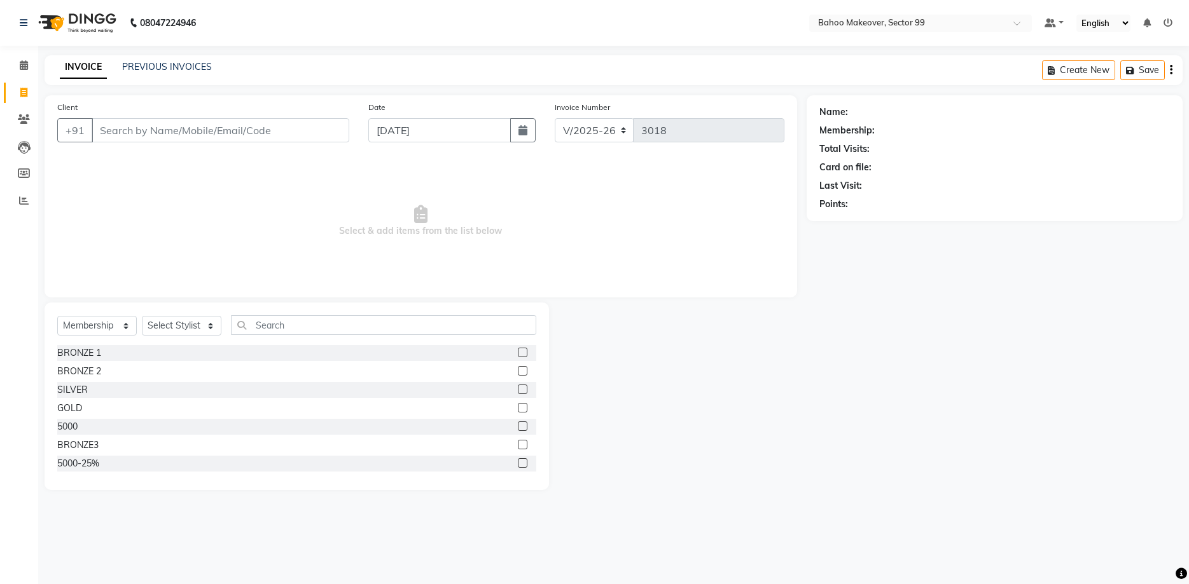
select select "6856"
select select "membership"
click at [24, 95] on icon at bounding box center [23, 93] width 7 height 10
select select "service"
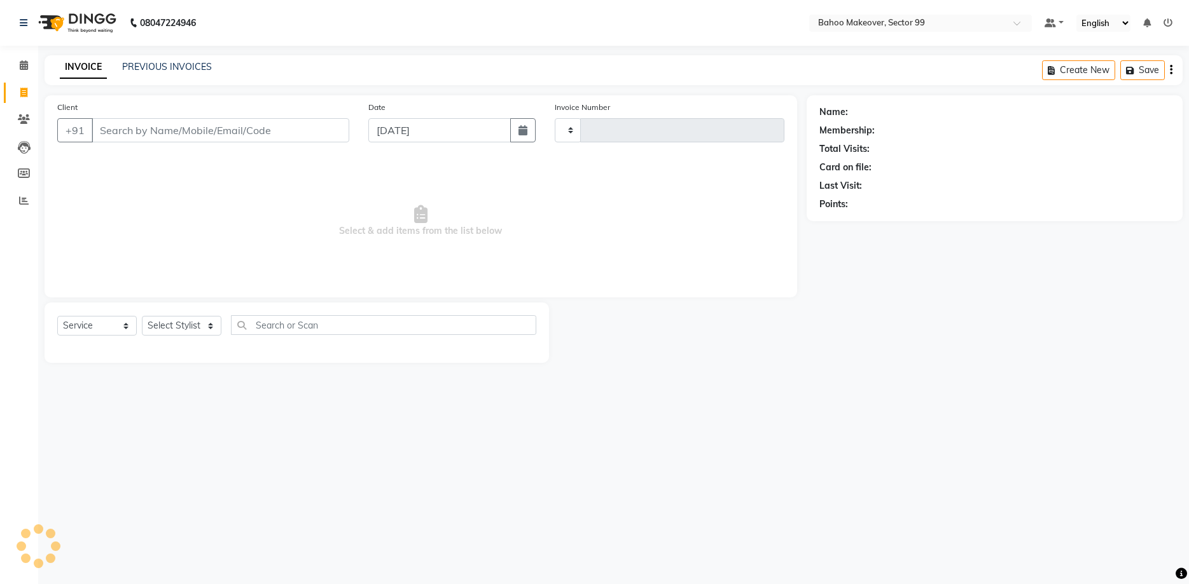
type input "3018"
select select "6856"
select select "membership"
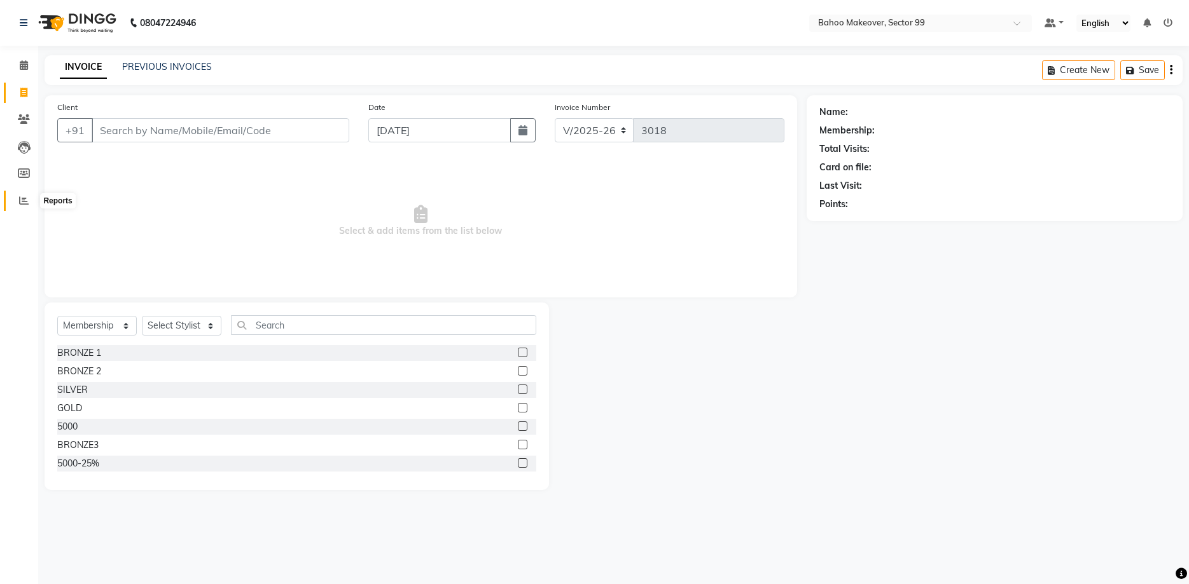
click at [29, 197] on span at bounding box center [24, 201] width 22 height 15
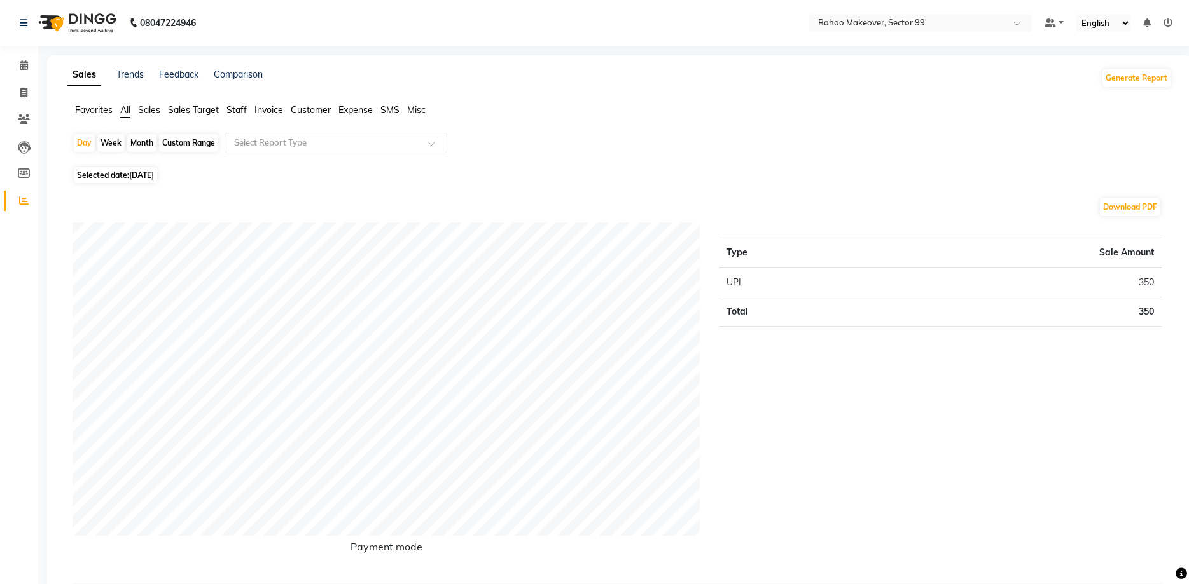
click at [139, 141] on div "Month" at bounding box center [141, 143] width 29 height 18
select select "9"
select select "2025"
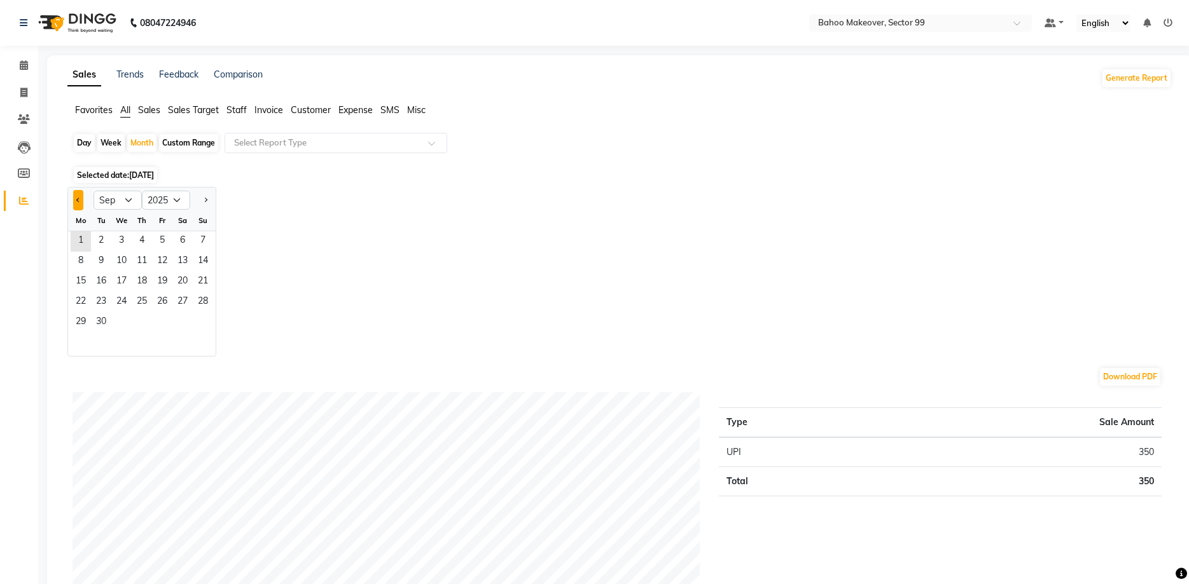
click at [79, 205] on button "Previous month" at bounding box center [78, 200] width 10 height 20
select select "8"
click at [160, 242] on span "1" at bounding box center [162, 241] width 20 height 20
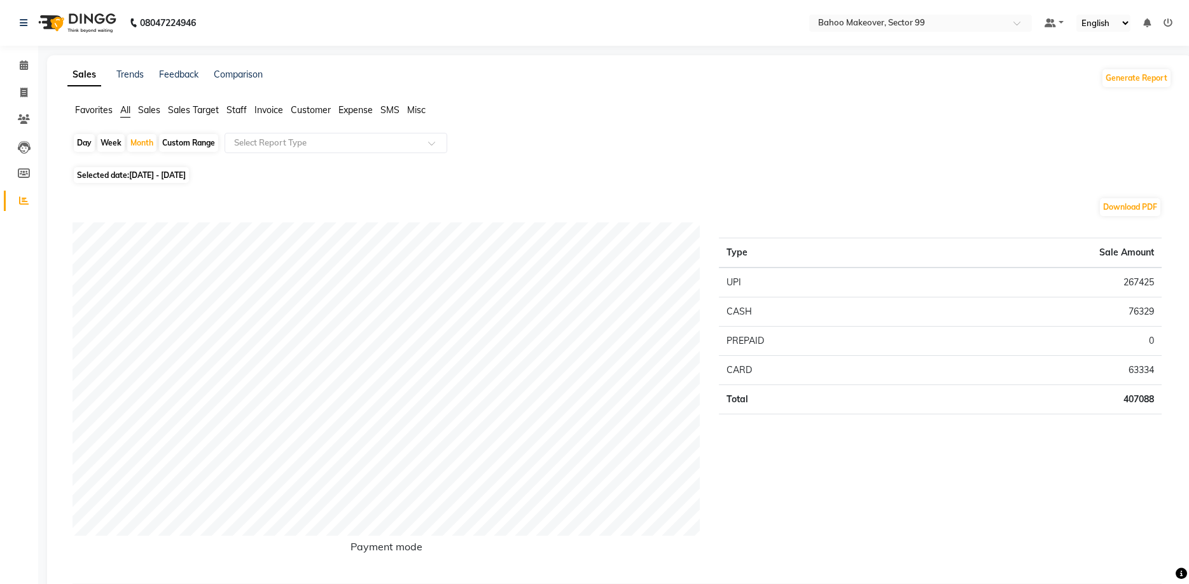
click at [158, 179] on span "[DATE] - [DATE]" at bounding box center [157, 175] width 57 height 10
select select "8"
select select "2025"
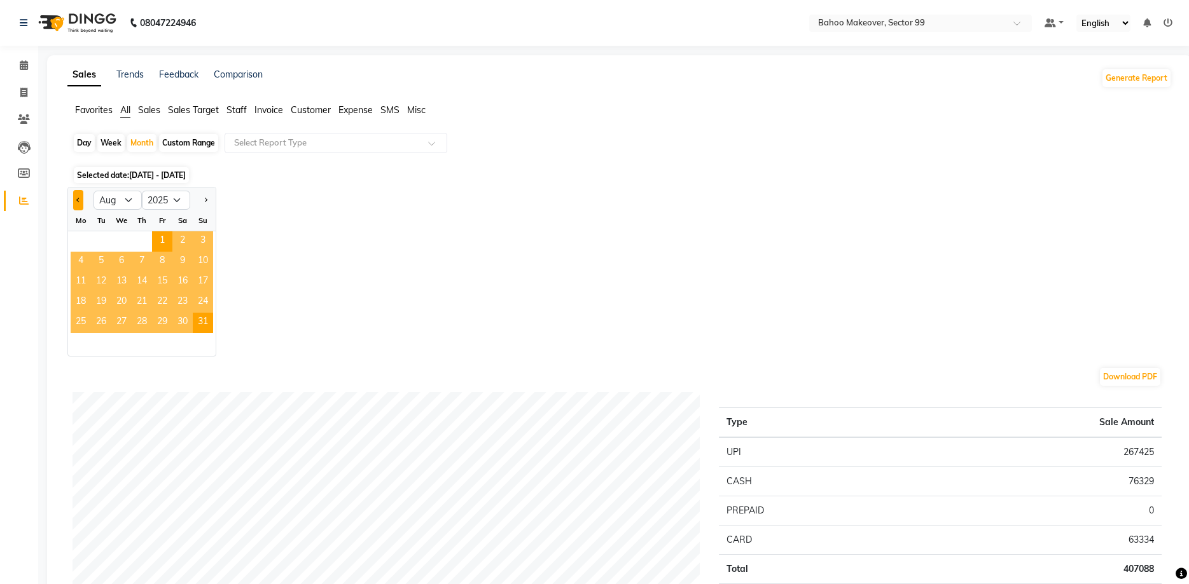
click at [77, 196] on button "Previous month" at bounding box center [78, 200] width 10 height 20
select select "7"
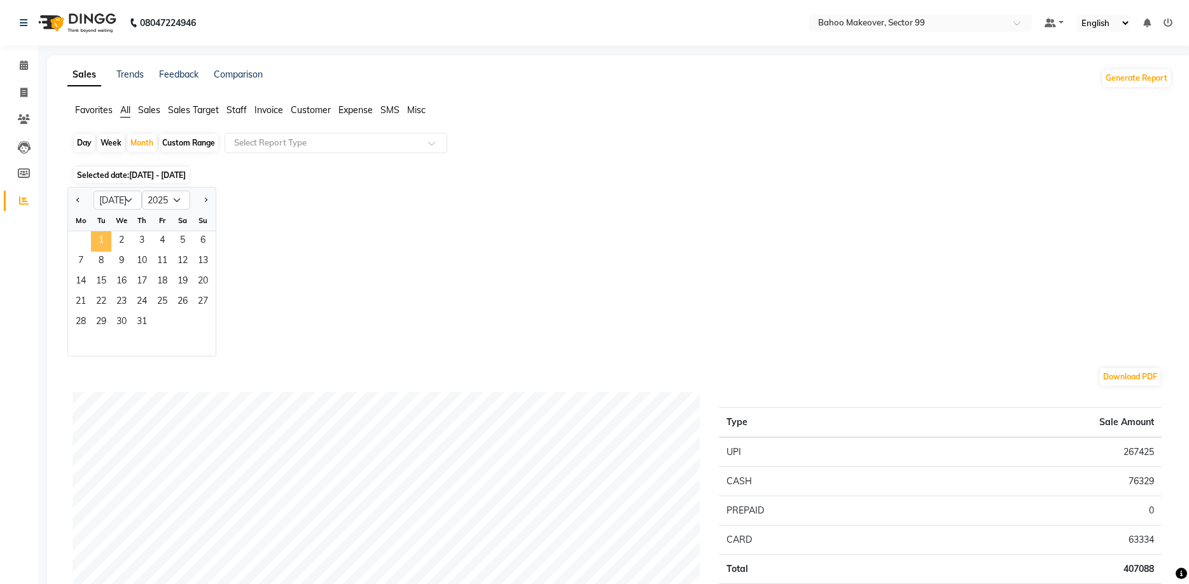
click at [107, 235] on span "1" at bounding box center [101, 241] width 20 height 20
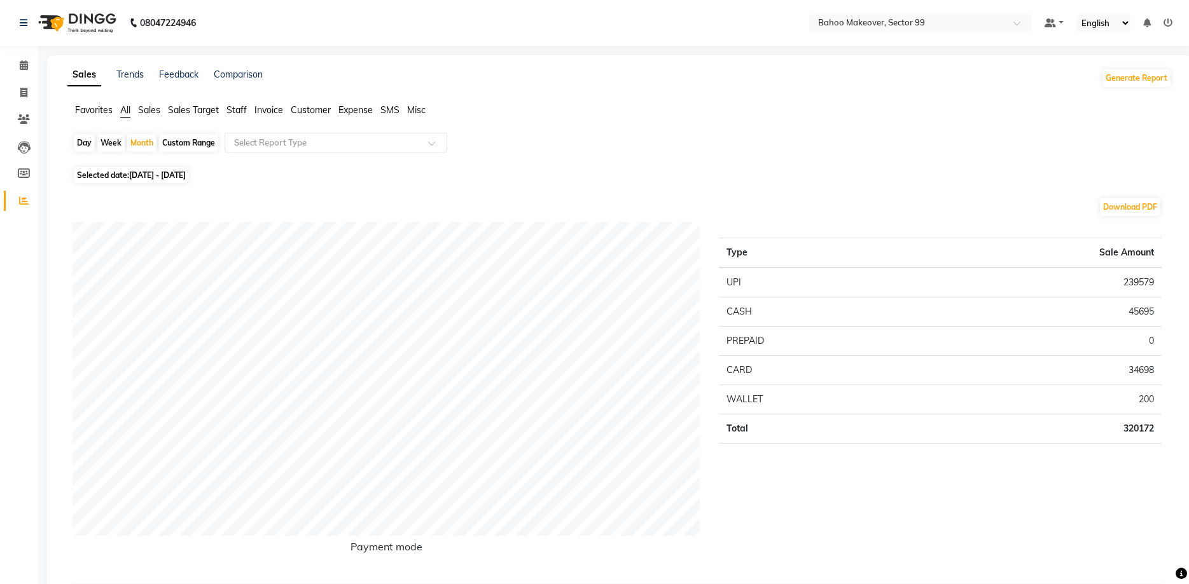
click at [163, 176] on span "[DATE] - [DATE]" at bounding box center [157, 175] width 57 height 10
select select "7"
select select "2025"
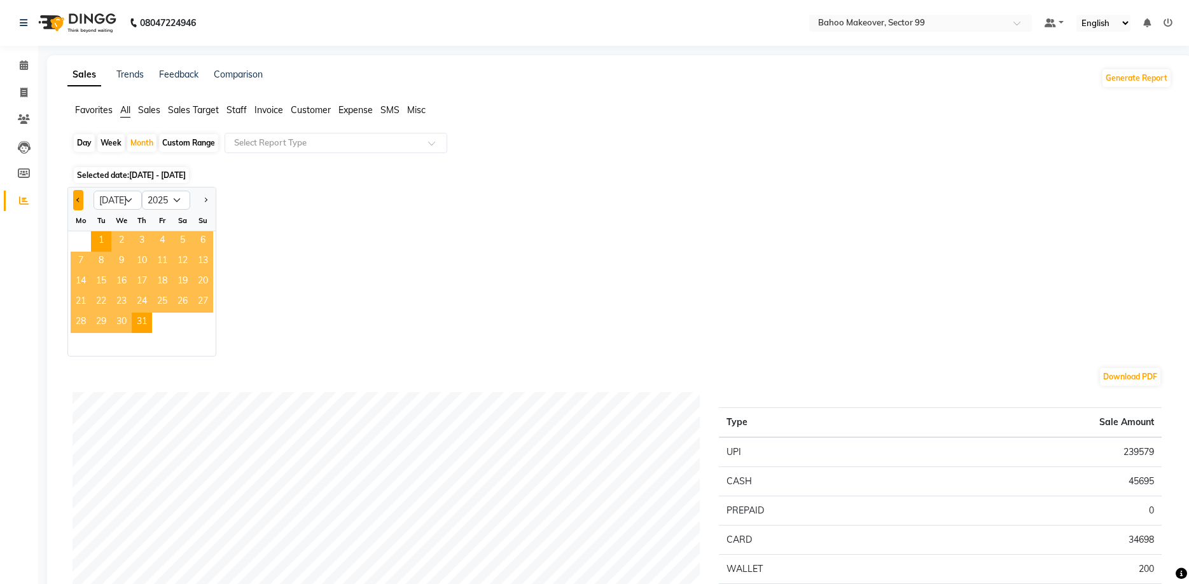
click at [79, 205] on button "Previous month" at bounding box center [78, 200] width 10 height 20
select select "6"
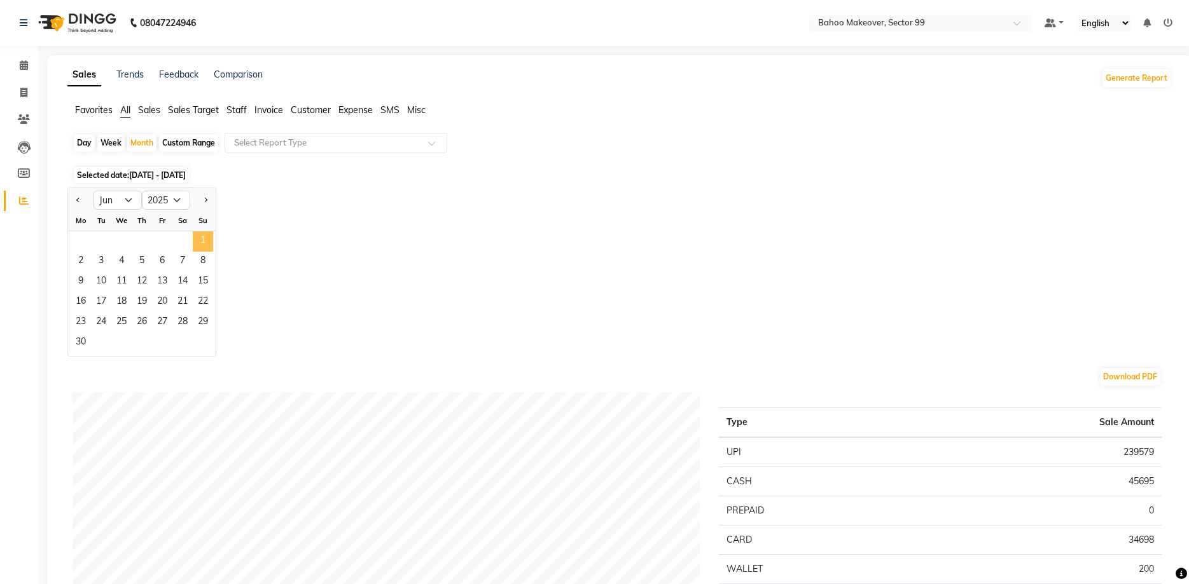
click at [206, 238] on span "1" at bounding box center [203, 241] width 20 height 20
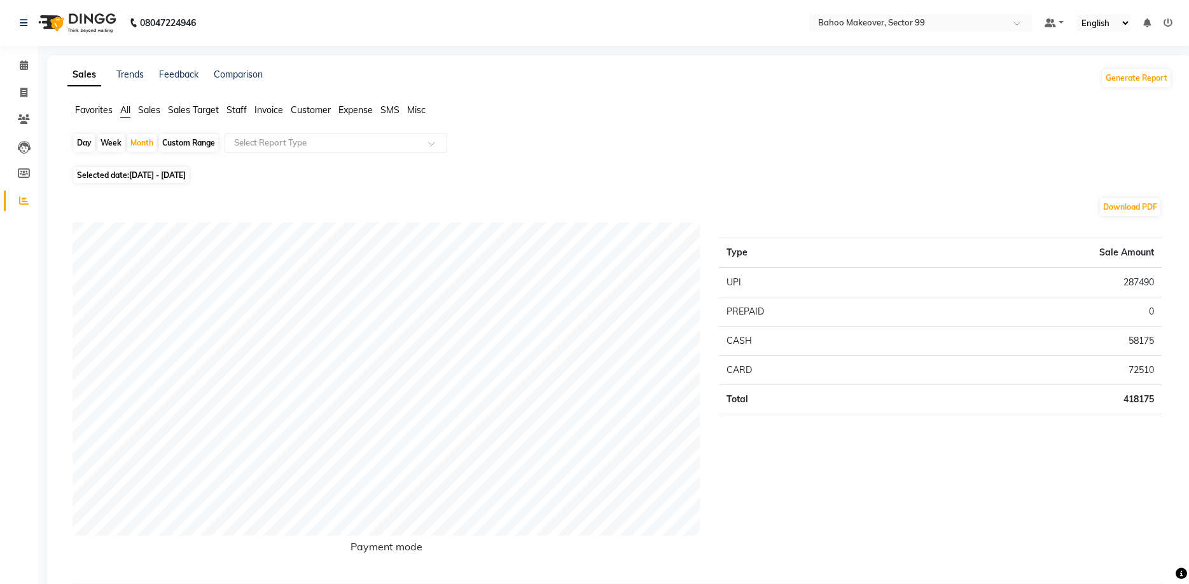
click at [155, 172] on span "[DATE] - [DATE]" at bounding box center [157, 175] width 57 height 10
select select "6"
select select "2025"
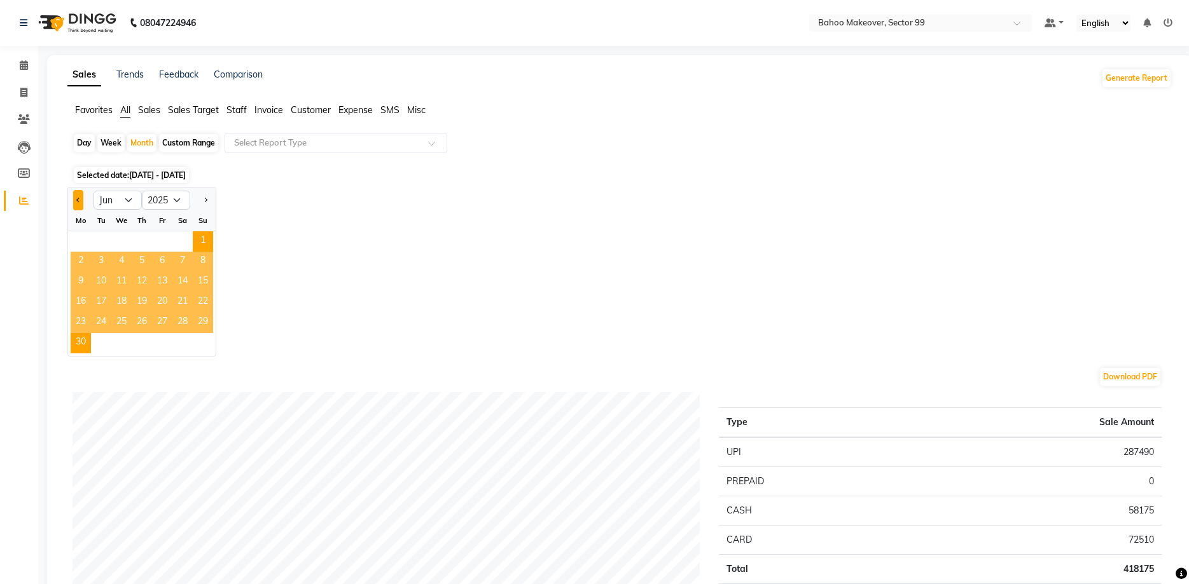
click at [76, 201] on button "Previous month" at bounding box center [78, 200] width 10 height 20
select select "5"
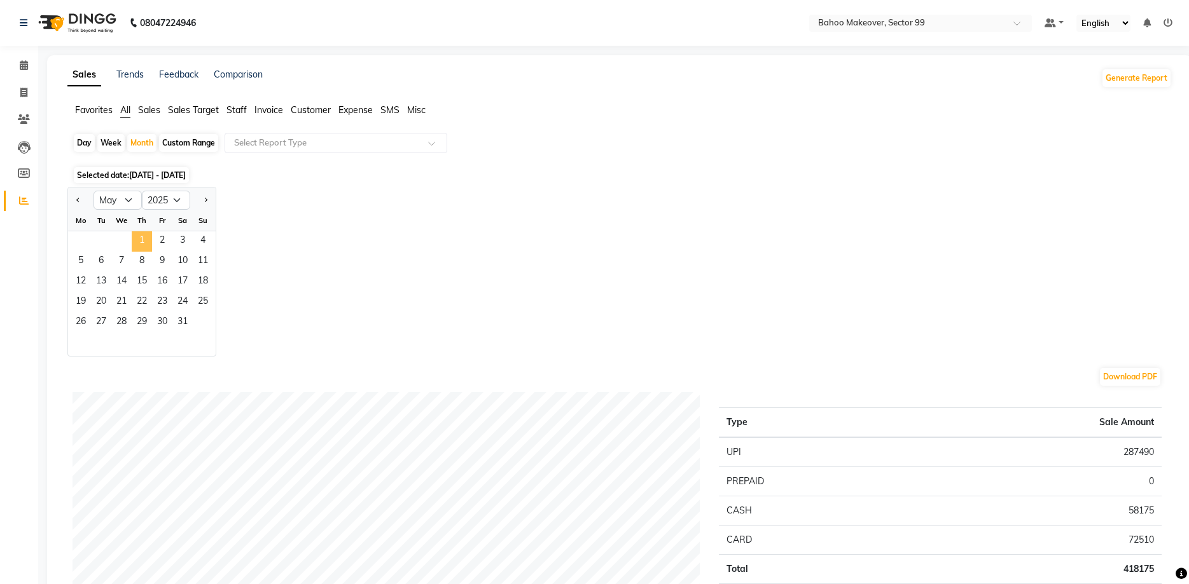
click at [139, 240] on span "1" at bounding box center [142, 241] width 20 height 20
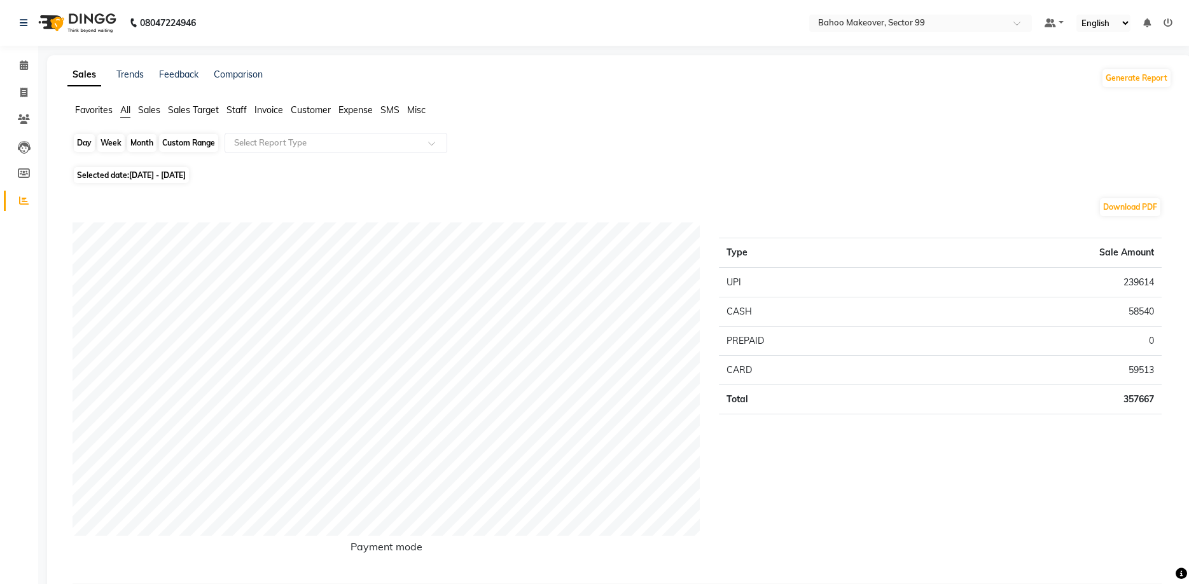
click at [137, 145] on div "Month" at bounding box center [141, 143] width 29 height 18
select select "5"
select select "2025"
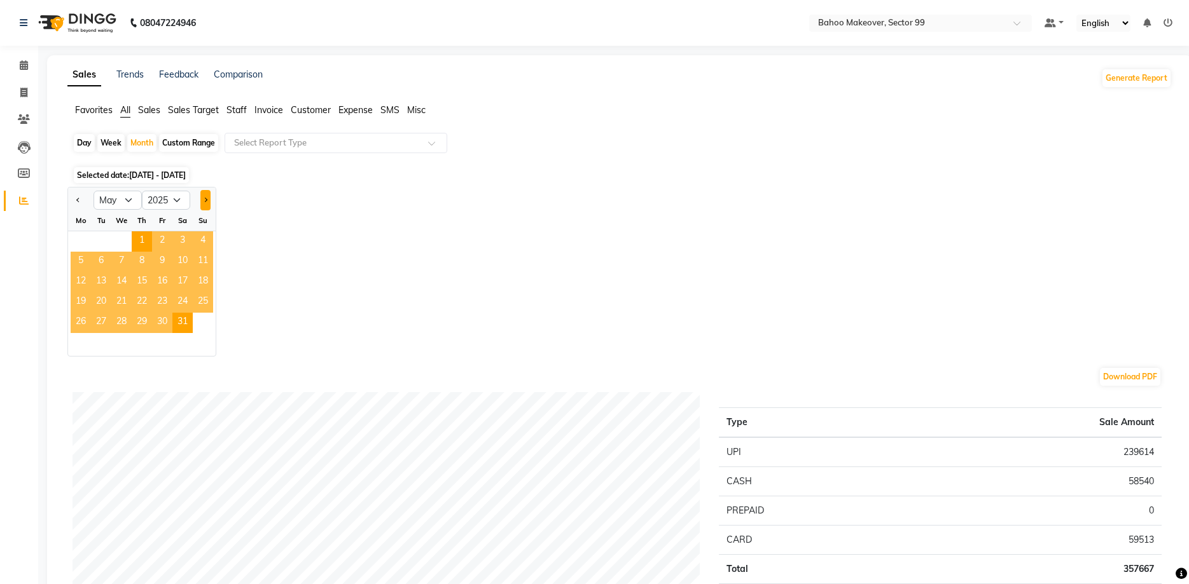
click at [207, 202] on button "Next month" at bounding box center [205, 200] width 10 height 20
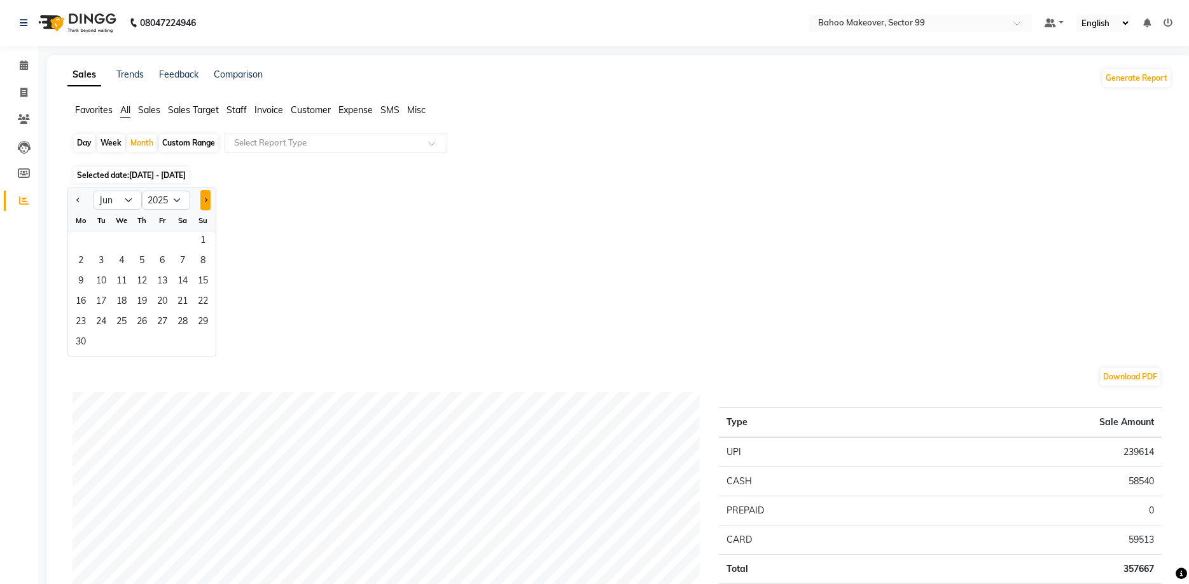
click at [207, 202] on button "Next month" at bounding box center [205, 200] width 10 height 20
click at [82, 200] on button "Previous month" at bounding box center [78, 200] width 10 height 20
select select "8"
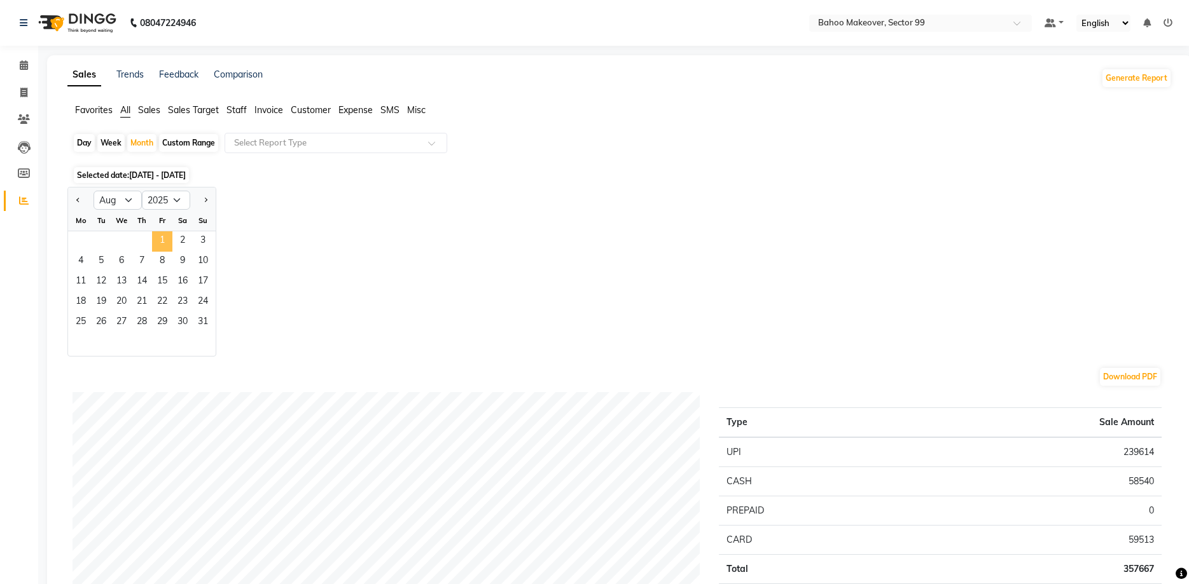
click at [163, 237] on span "1" at bounding box center [162, 241] width 20 height 20
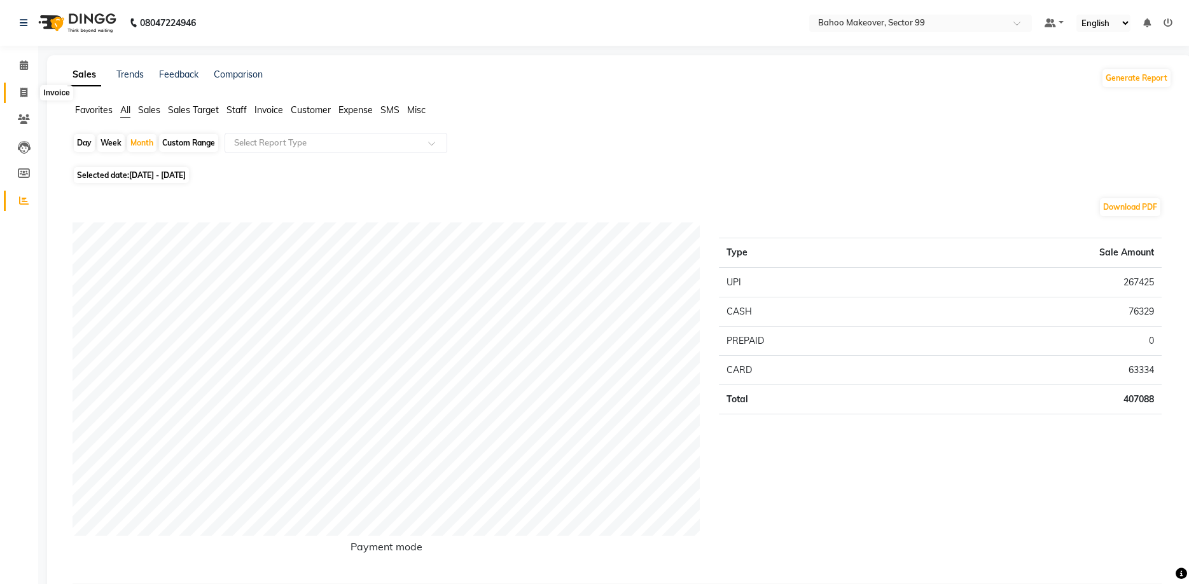
click at [24, 97] on icon at bounding box center [23, 93] width 7 height 10
select select "service"
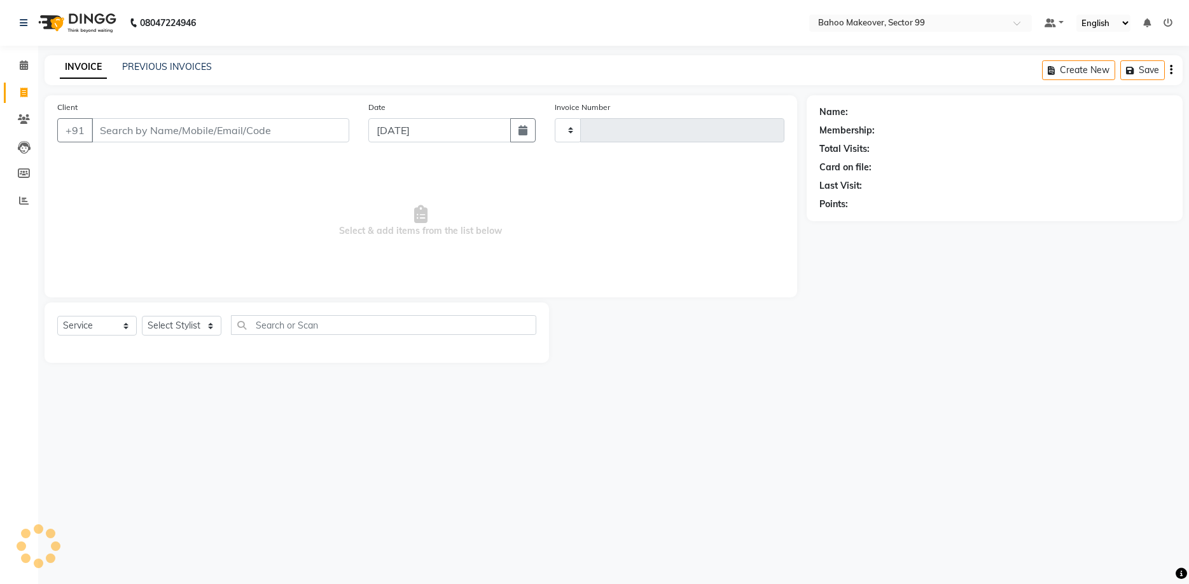
type input "3018"
select select "6856"
select select "membership"
